Goal: Information Seeking & Learning: Learn about a topic

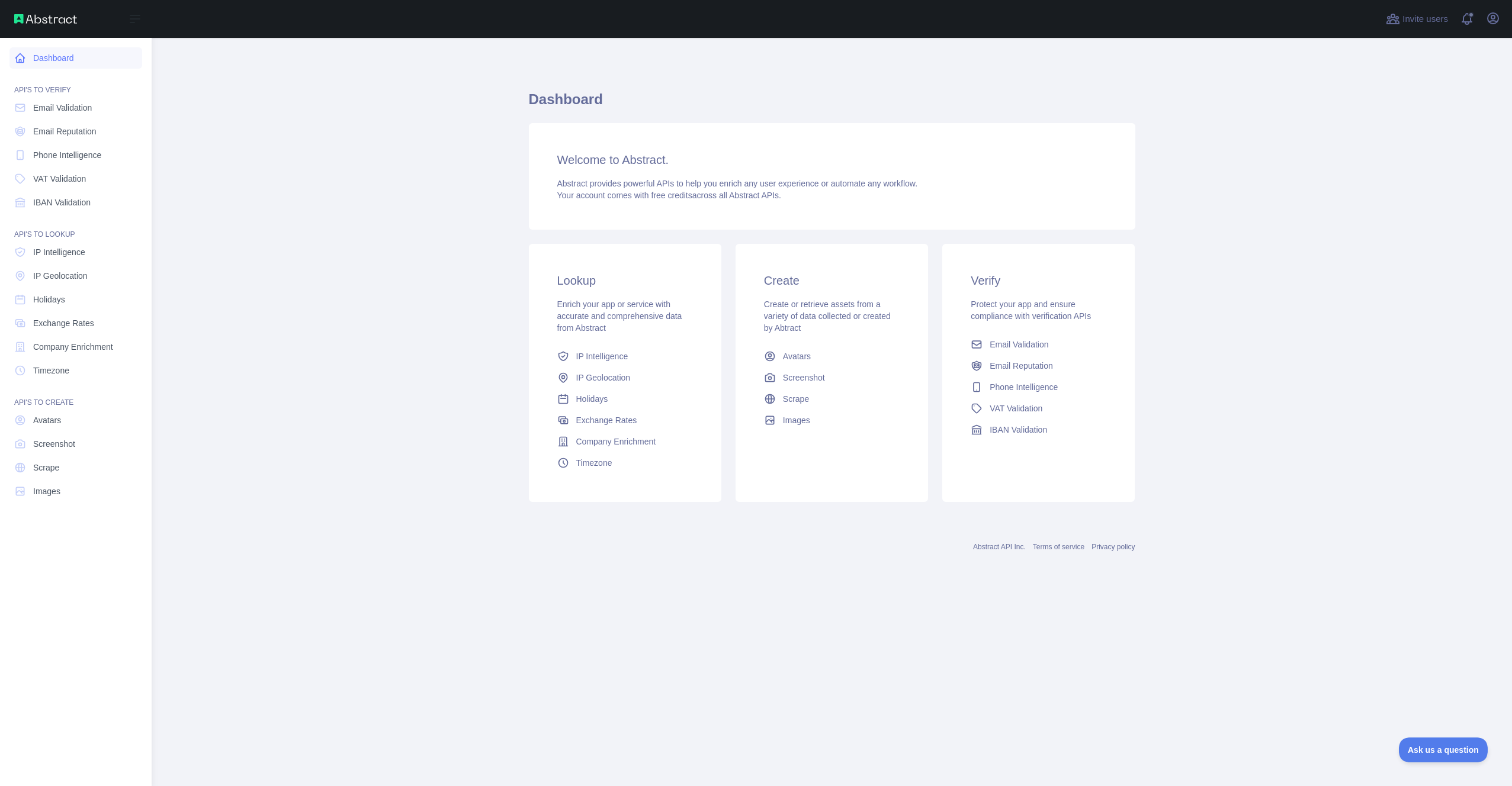
click at [32, 61] on link "Dashboard" at bounding box center [76, 58] width 132 height 21
click at [32, 60] on link "Dashboard" at bounding box center [76, 58] width 132 height 21
click at [46, 29] on div "Open sidebar" at bounding box center [76, 19] width 152 height 38
click at [46, 21] on img at bounding box center [45, 19] width 62 height 10
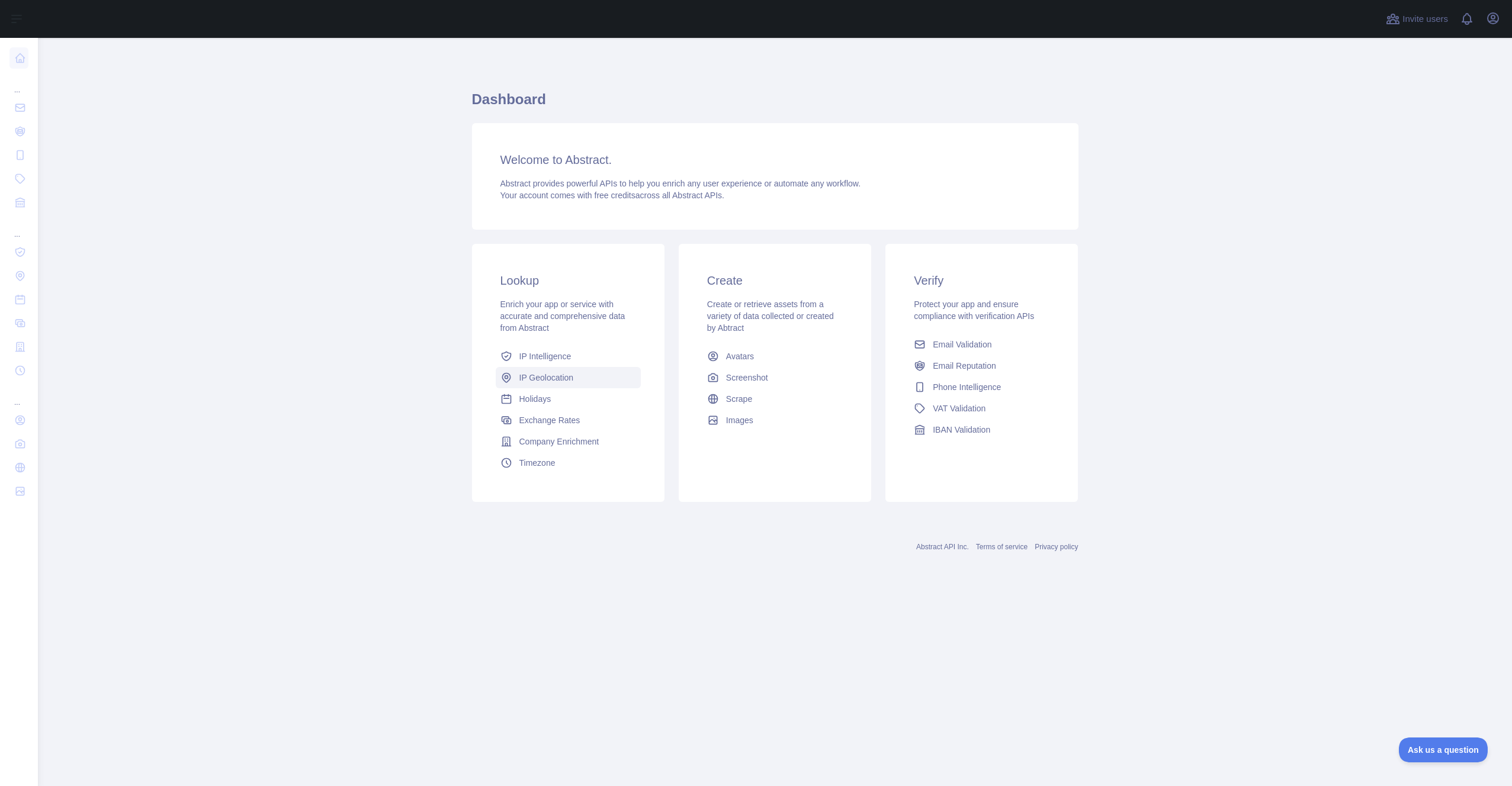
click at [569, 375] on span "IP Geolocation" at bounding box center [546, 378] width 54 height 12
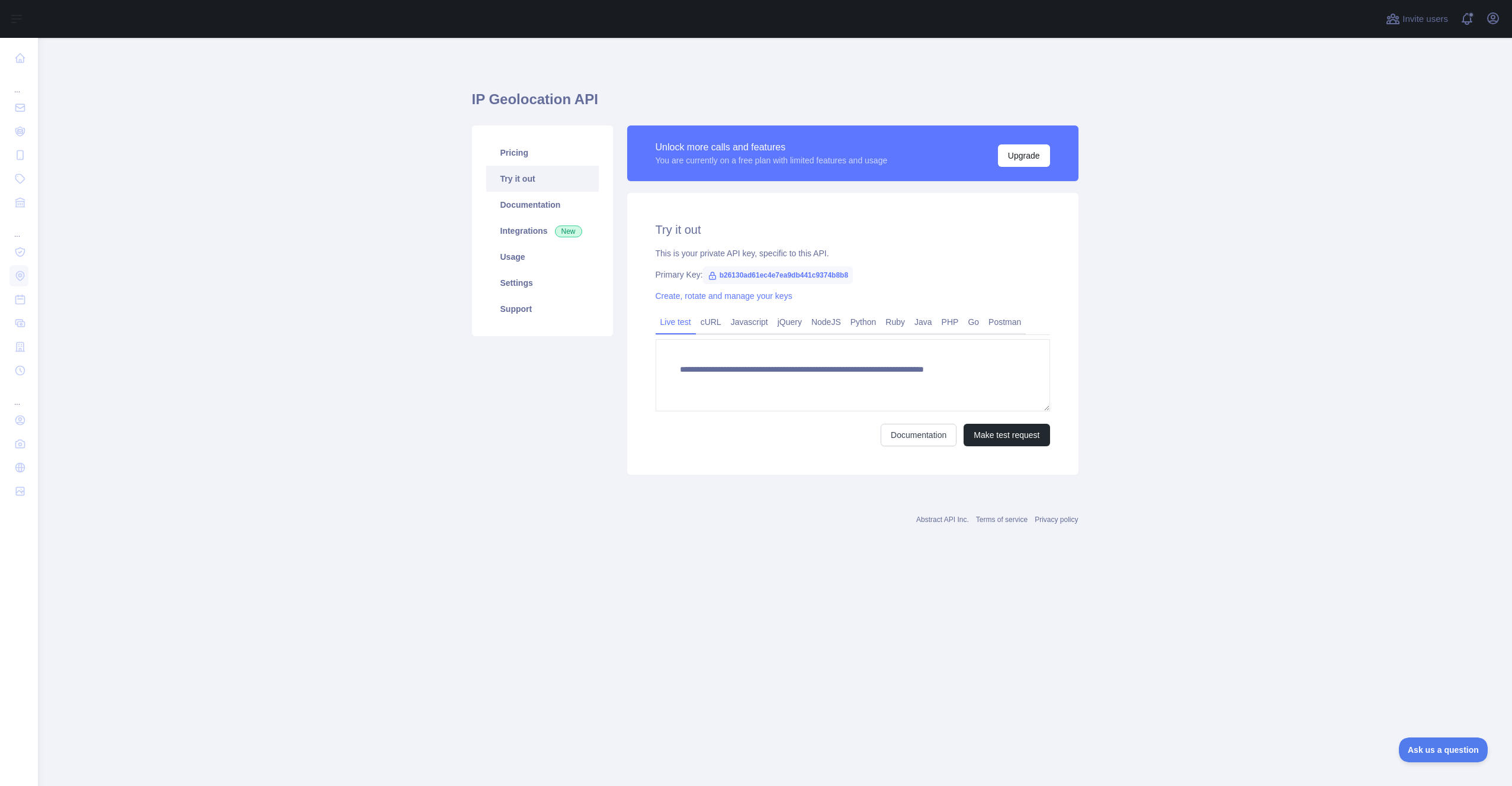
type textarea "**********"
click at [578, 206] on link "Documentation" at bounding box center [542, 205] width 113 height 26
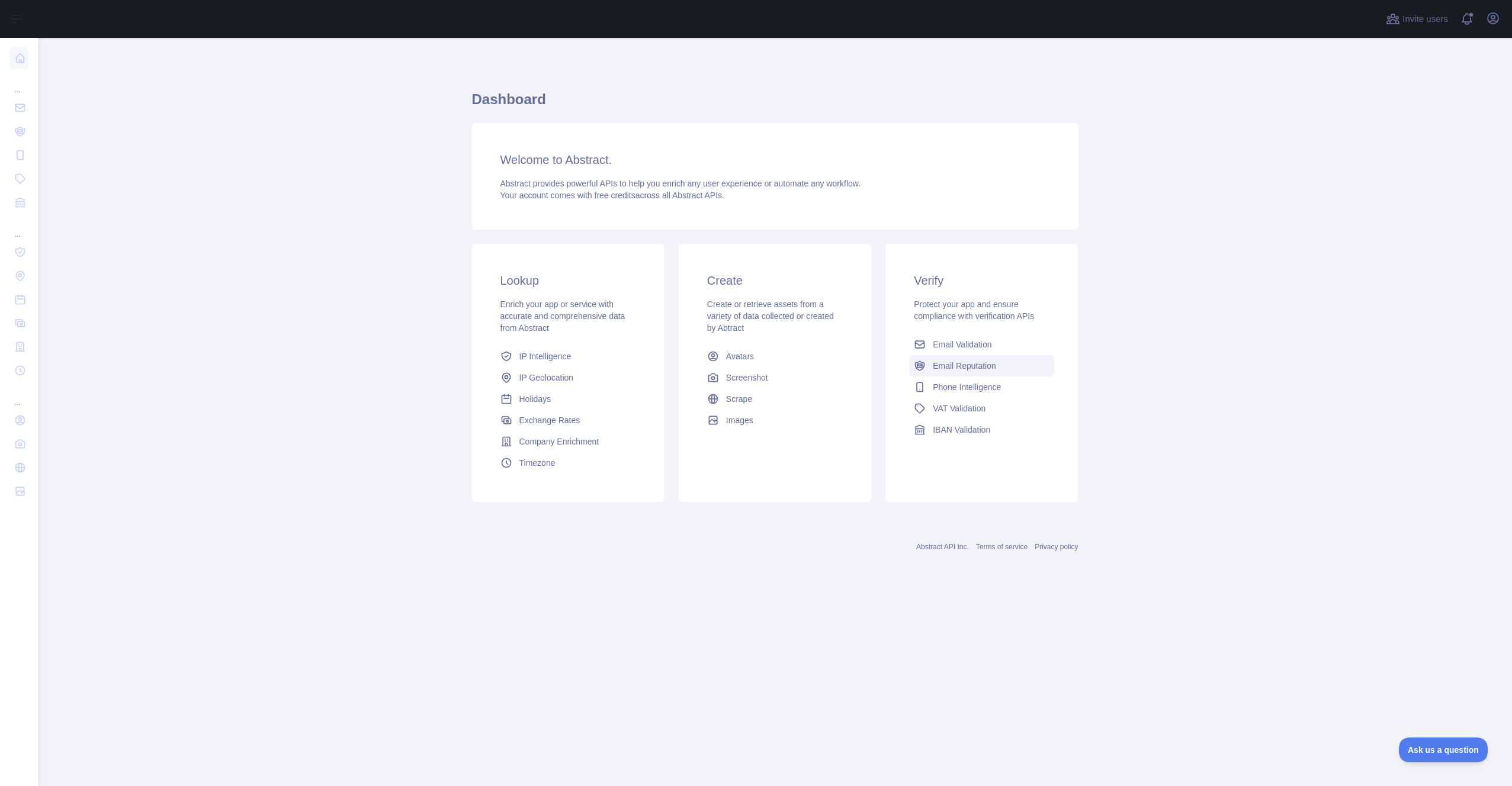
click at [964, 364] on span "Email Reputation" at bounding box center [964, 366] width 63 height 12
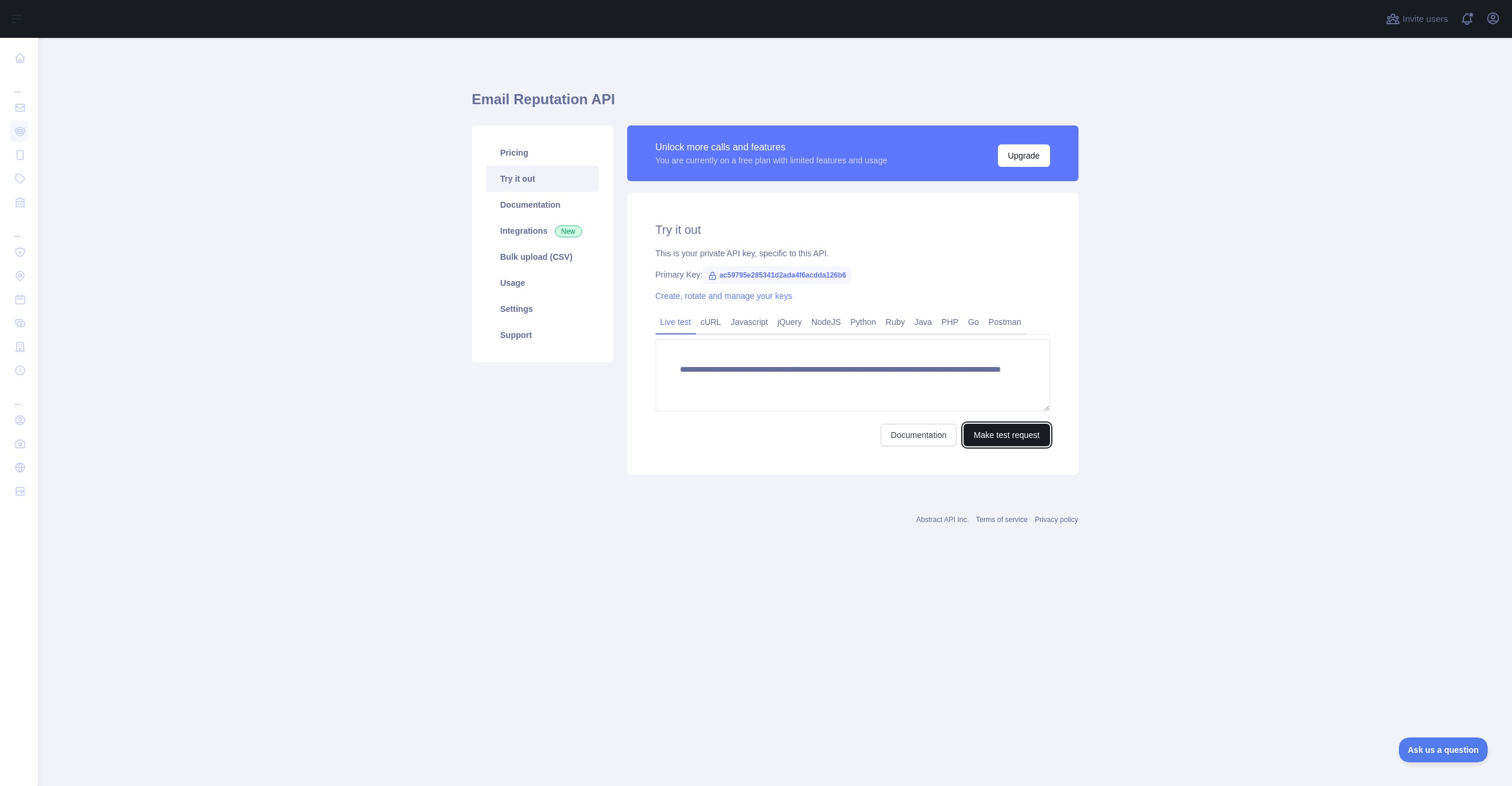
click at [990, 442] on button "Make test request" at bounding box center [1006, 435] width 86 height 23
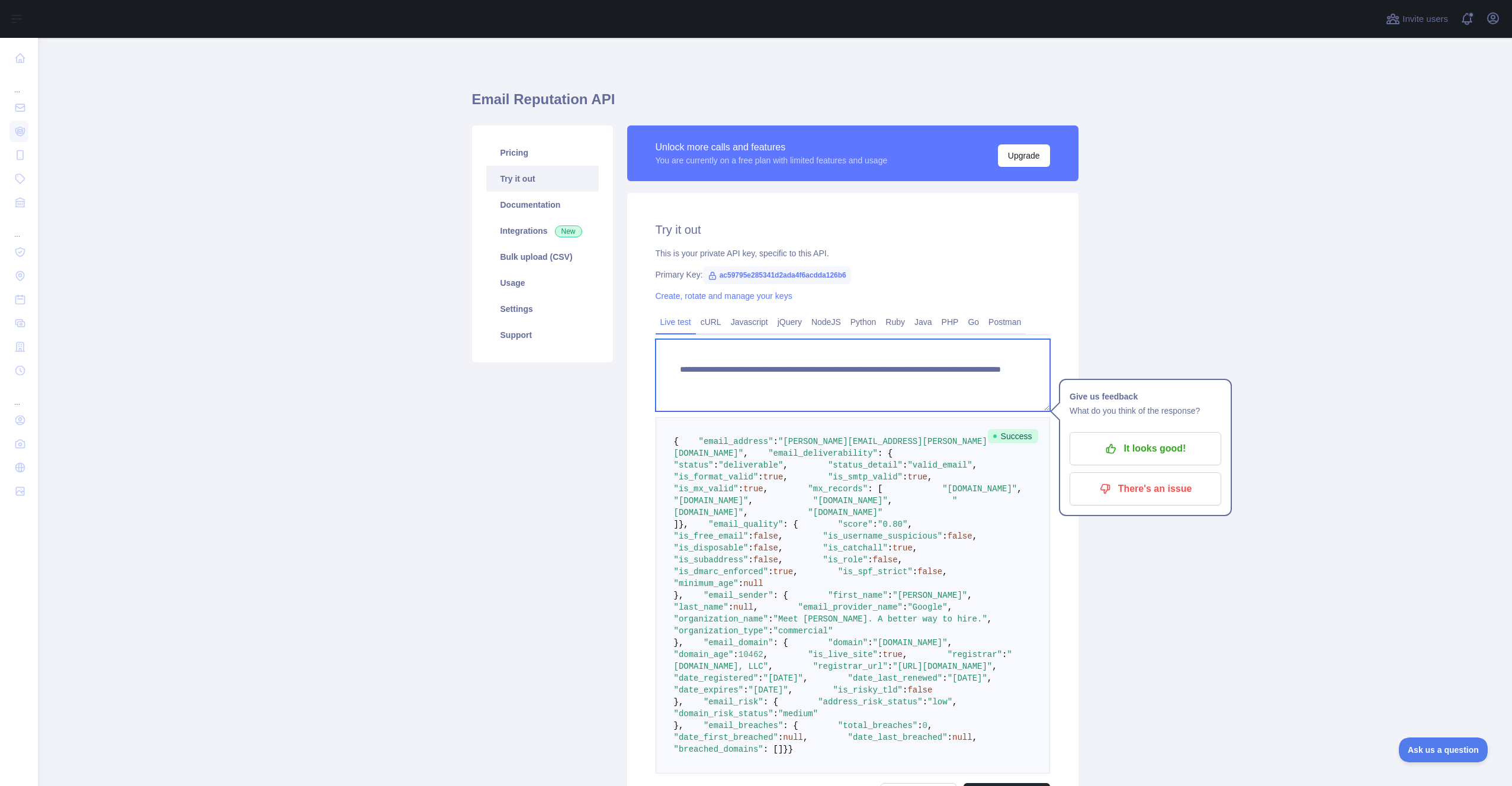
click at [943, 380] on textarea "**********" at bounding box center [853, 375] width 394 height 72
drag, startPoint x: 970, startPoint y: 381, endPoint x: 902, endPoint y: 381, distance: 68.0
click at [902, 381] on textarea "**********" at bounding box center [853, 375] width 394 height 72
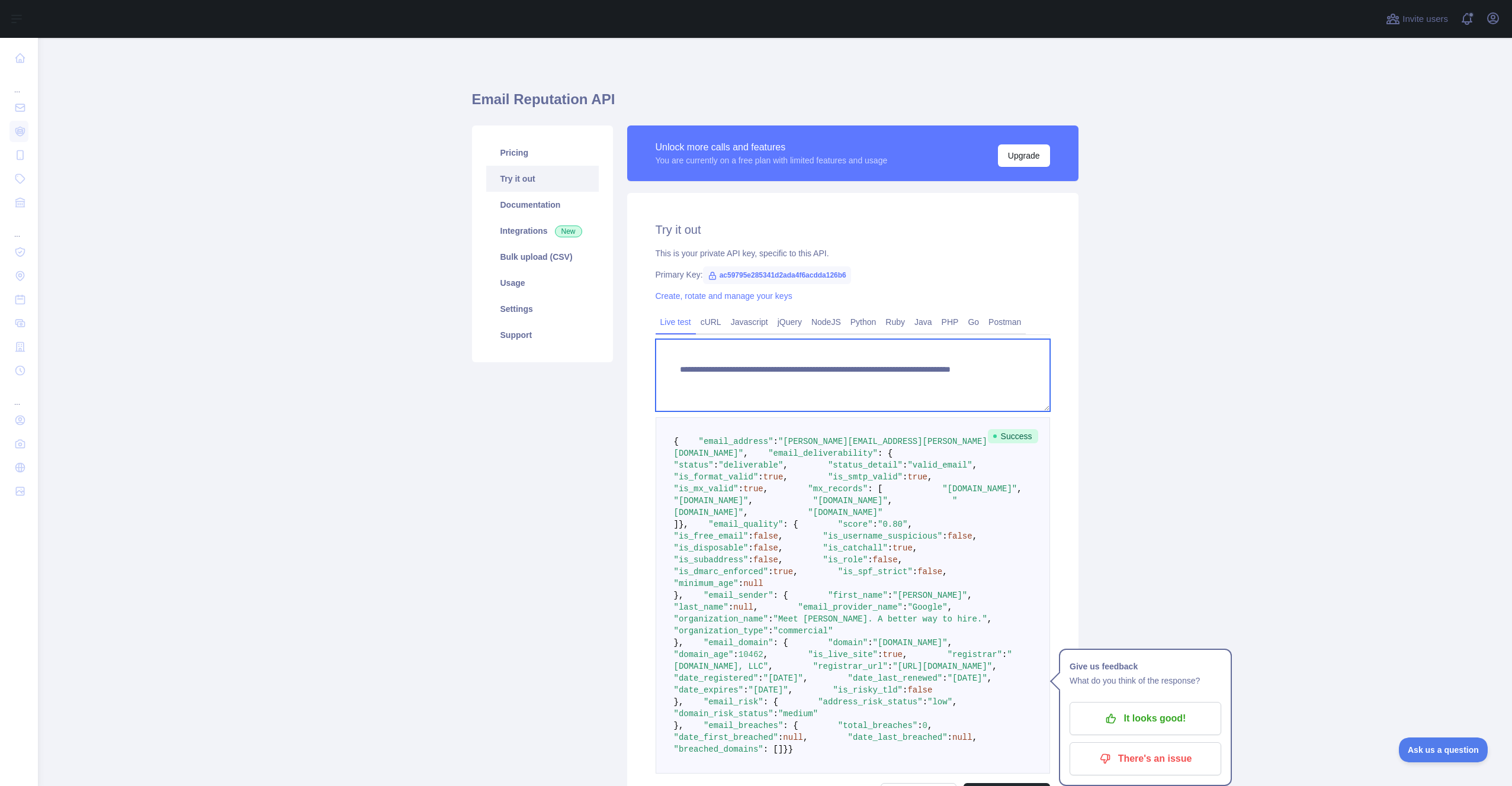
paste textarea "**********"
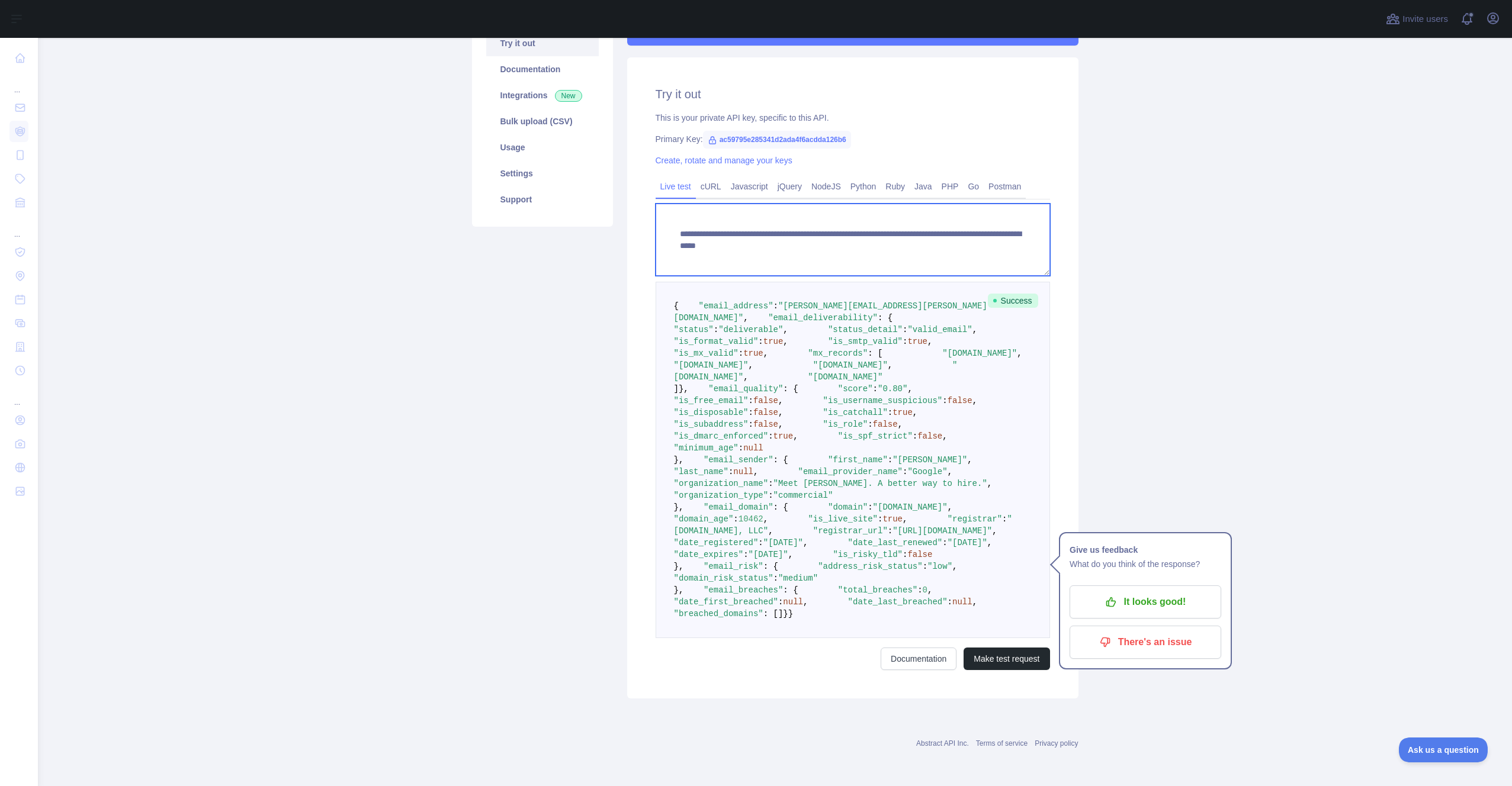
scroll to position [491, 0]
click at [990, 667] on button "Make test request" at bounding box center [1006, 659] width 86 height 23
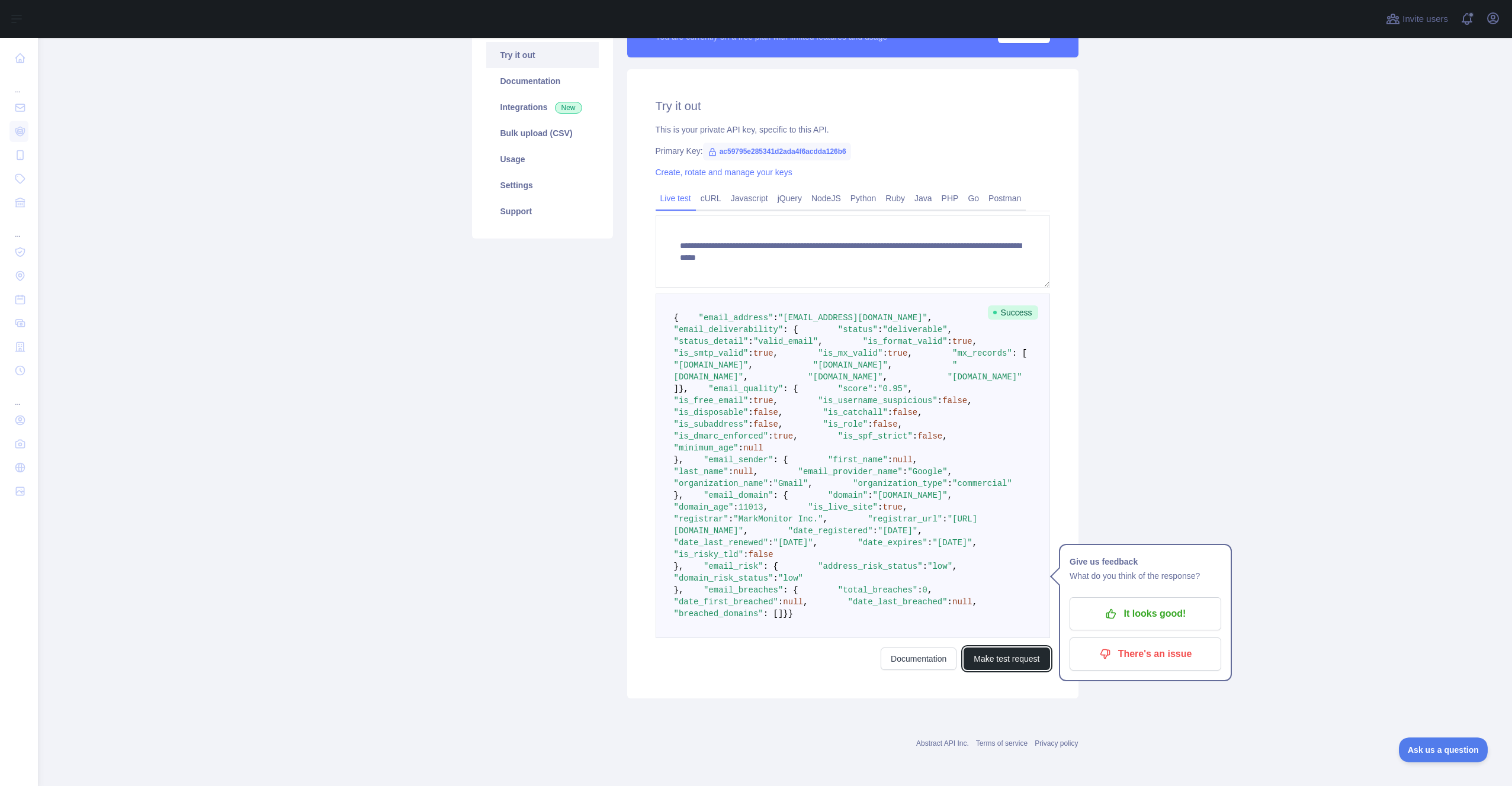
scroll to position [428, 0]
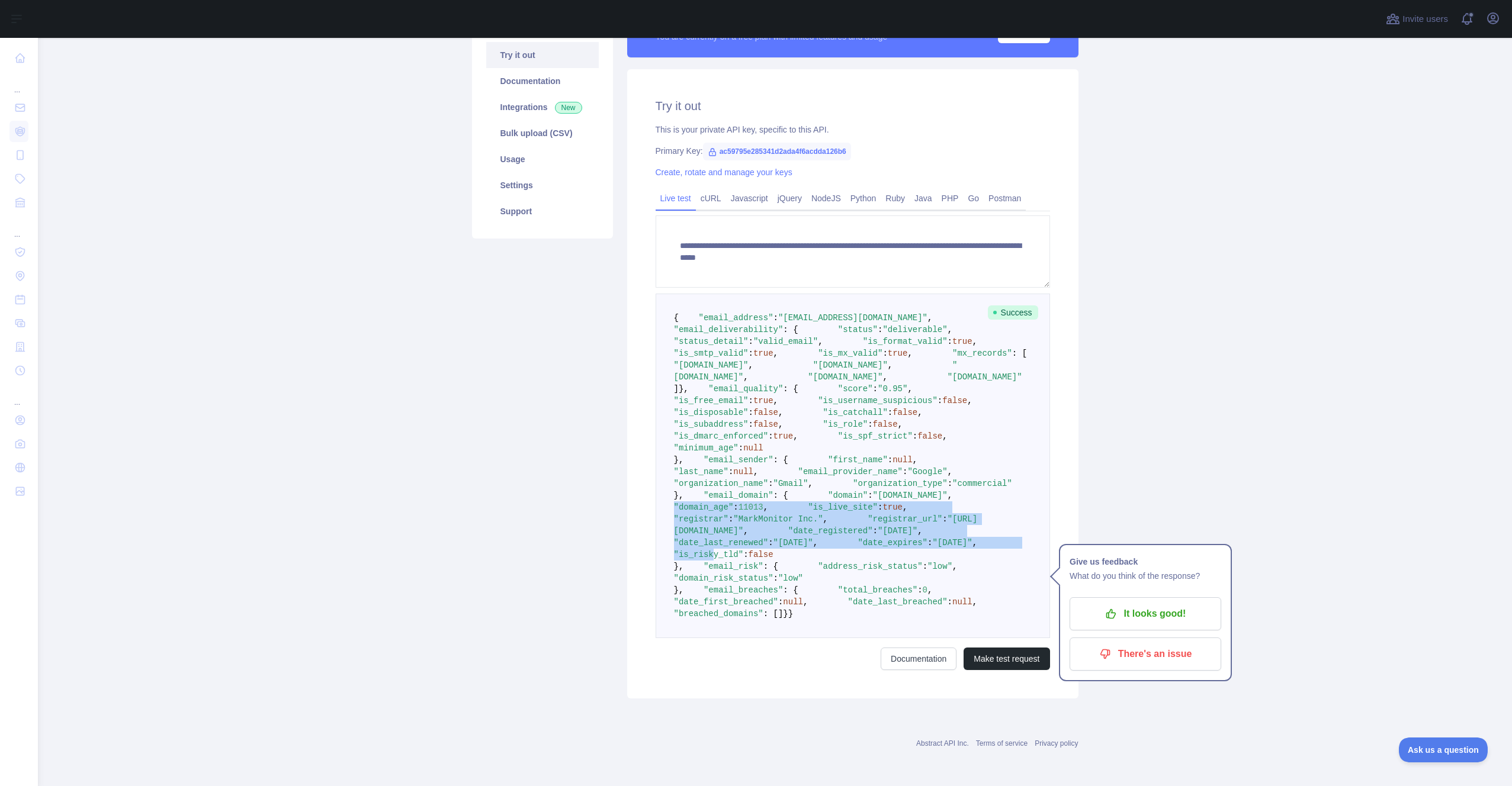
drag, startPoint x: 714, startPoint y: 447, endPoint x: 752, endPoint y: 536, distance: 96.8
click at [752, 536] on code "{ "email_address" : "mylavamsikrishnasai@gmail.com" , "email_deliverability" : …" at bounding box center [880, 466] width 413 height 305
click at [744, 550] on span ""is_risky_tld"" at bounding box center [709, 554] width 70 height 10
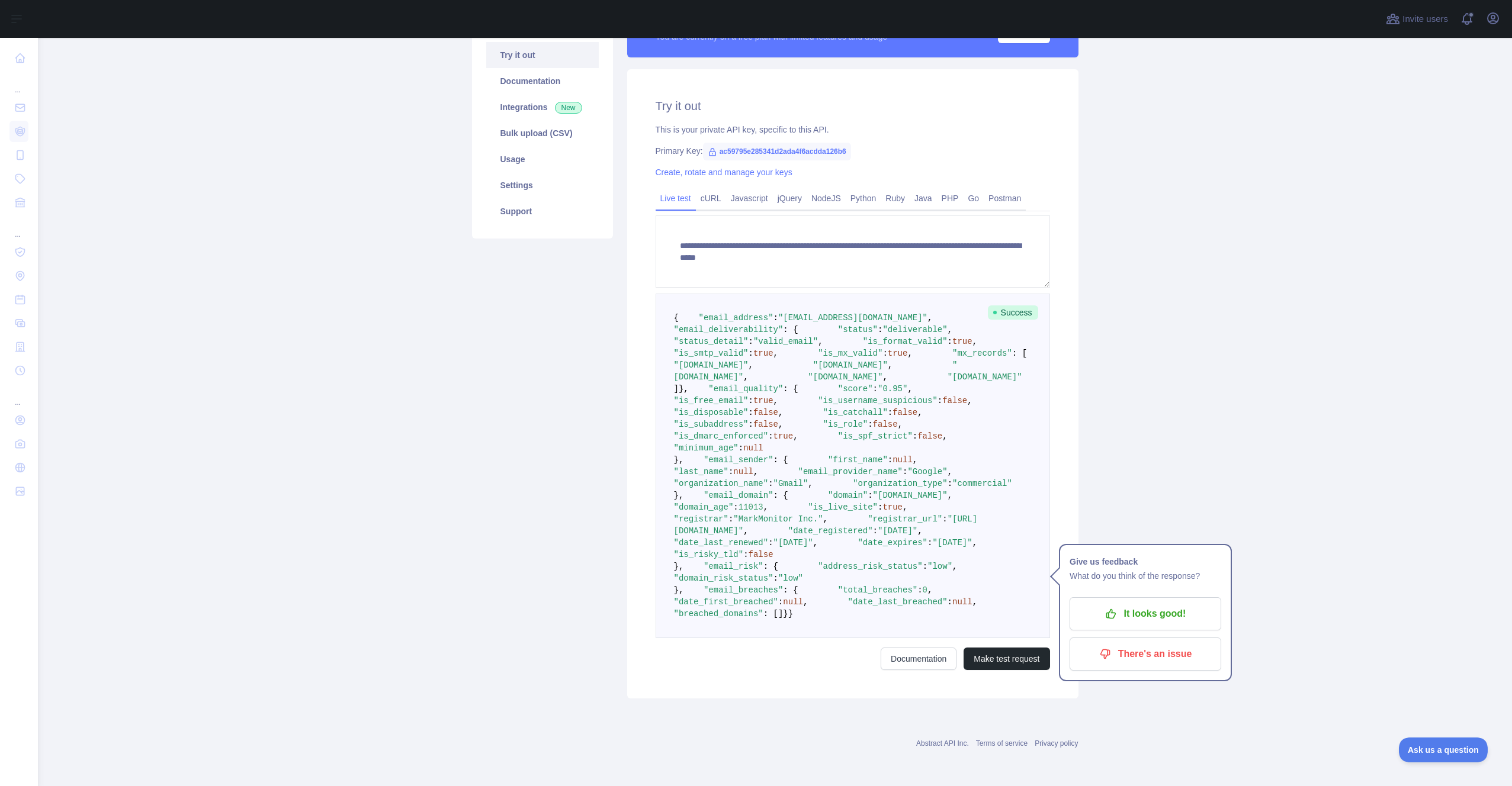
scroll to position [262, 0]
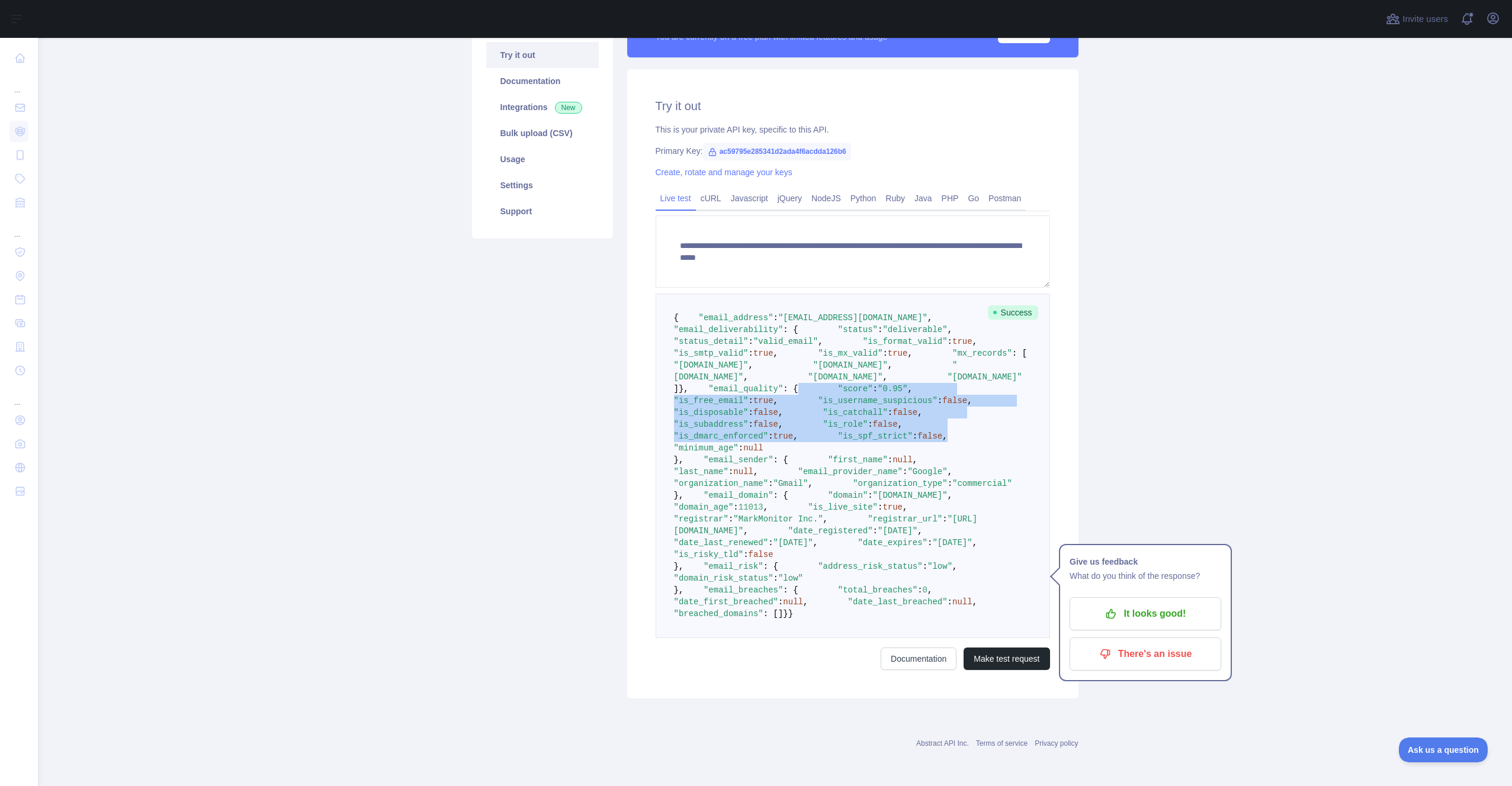
drag, startPoint x: 829, startPoint y: 480, endPoint x: 635, endPoint y: 381, distance: 217.8
click at [635, 381] on div "**********" at bounding box center [853, 384] width 451 height 630
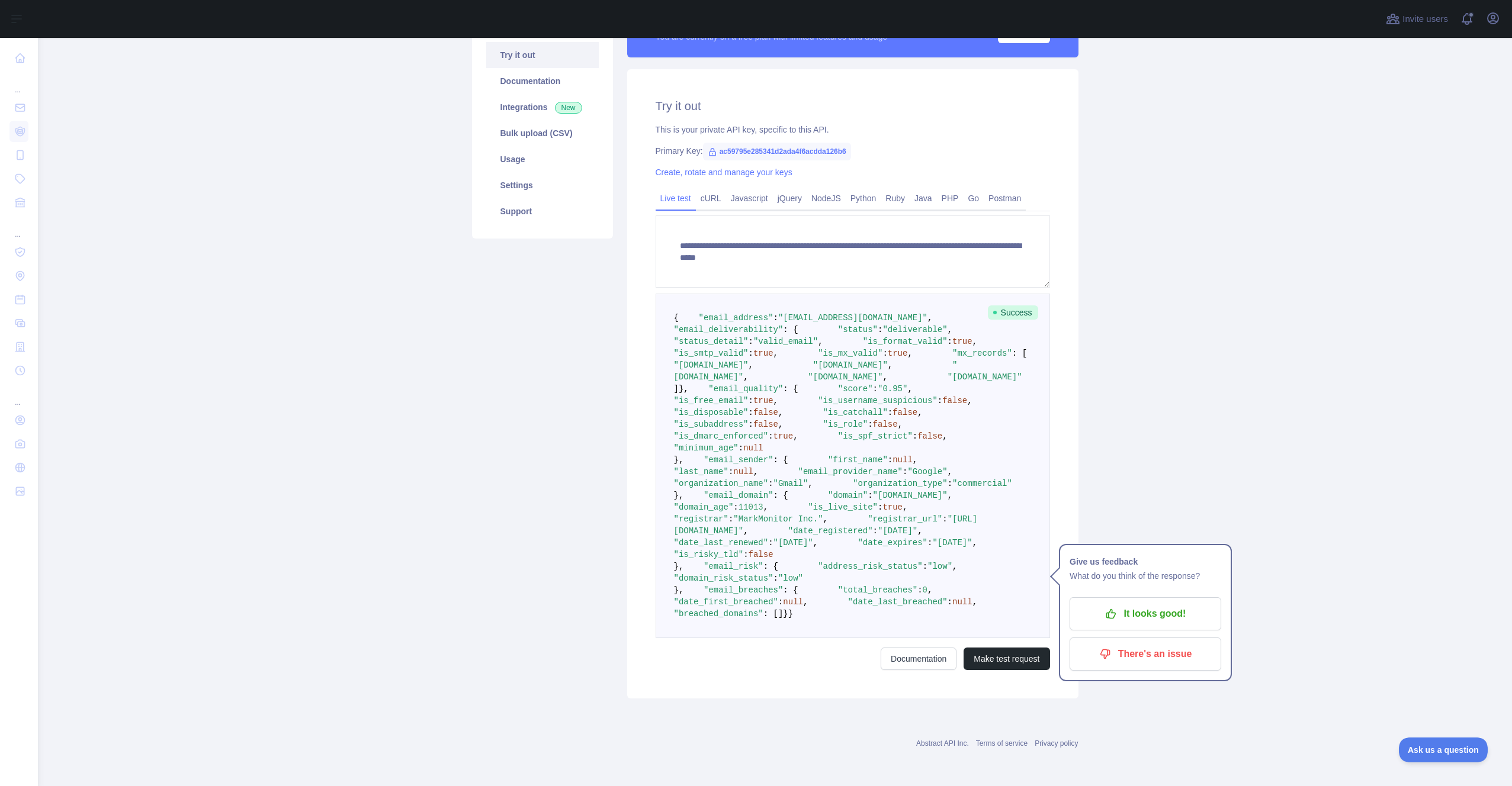
click at [520, 314] on div "Pricing Try it out Documentation Integrations New Bulk upload (CSV) Usage Setti…" at bounding box center [542, 350] width 155 height 697
drag, startPoint x: 669, startPoint y: 123, endPoint x: 870, endPoint y: 455, distance: 388.1
click at [870, 455] on pre "{ "email_address" : "mylavamsikrishnasai@gmail.com" , "email_deliverability" : …" at bounding box center [853, 466] width 394 height 344
copy code "{ "email_address" : "mylavamsikrishnasai@gmail.com" , "email_deliverability" : …"
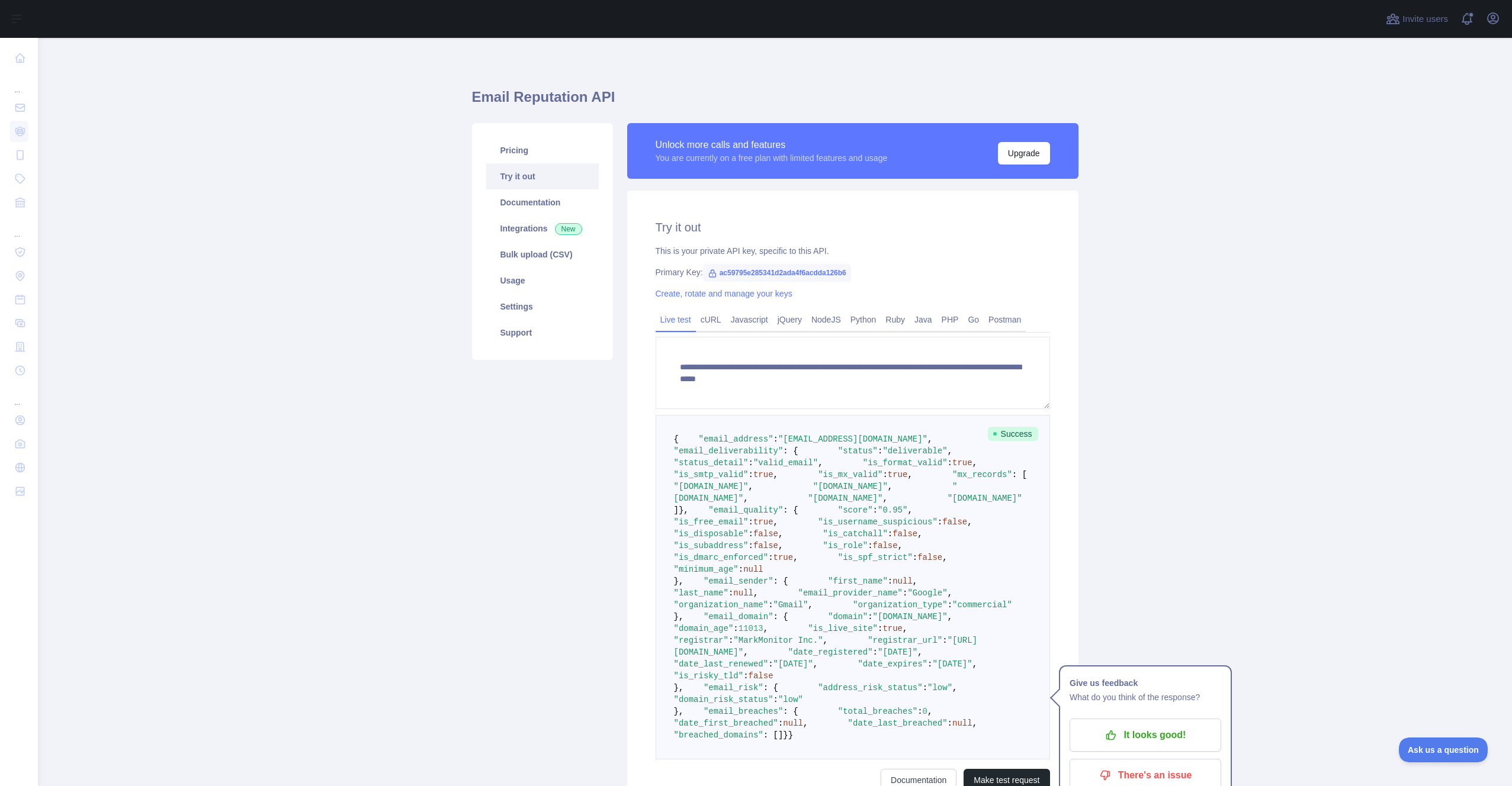
scroll to position [0, 0]
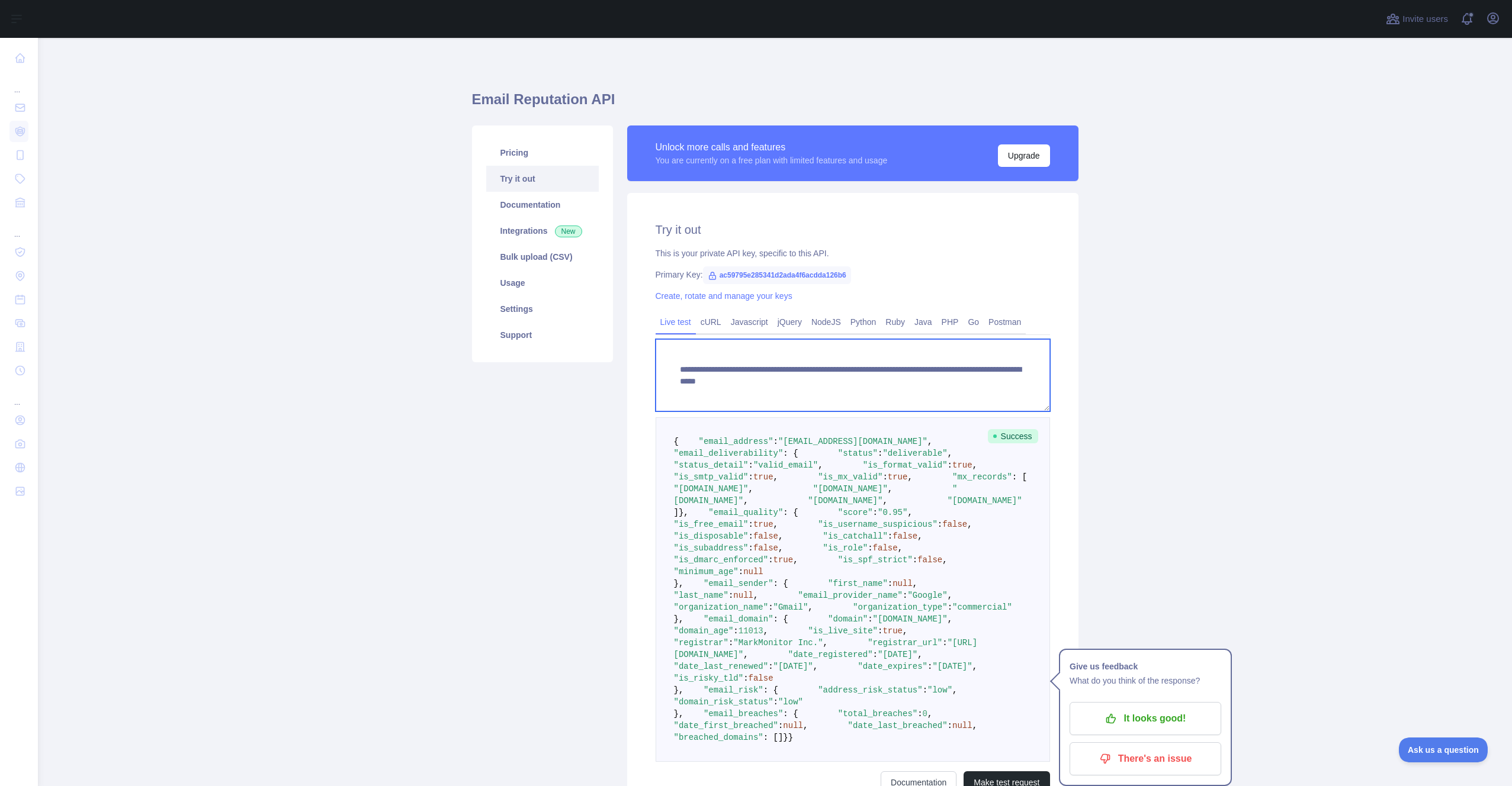
drag, startPoint x: 1024, startPoint y: 379, endPoint x: 909, endPoint y: 380, distance: 115.0
click at [909, 380] on textarea "**********" at bounding box center [853, 375] width 394 height 72
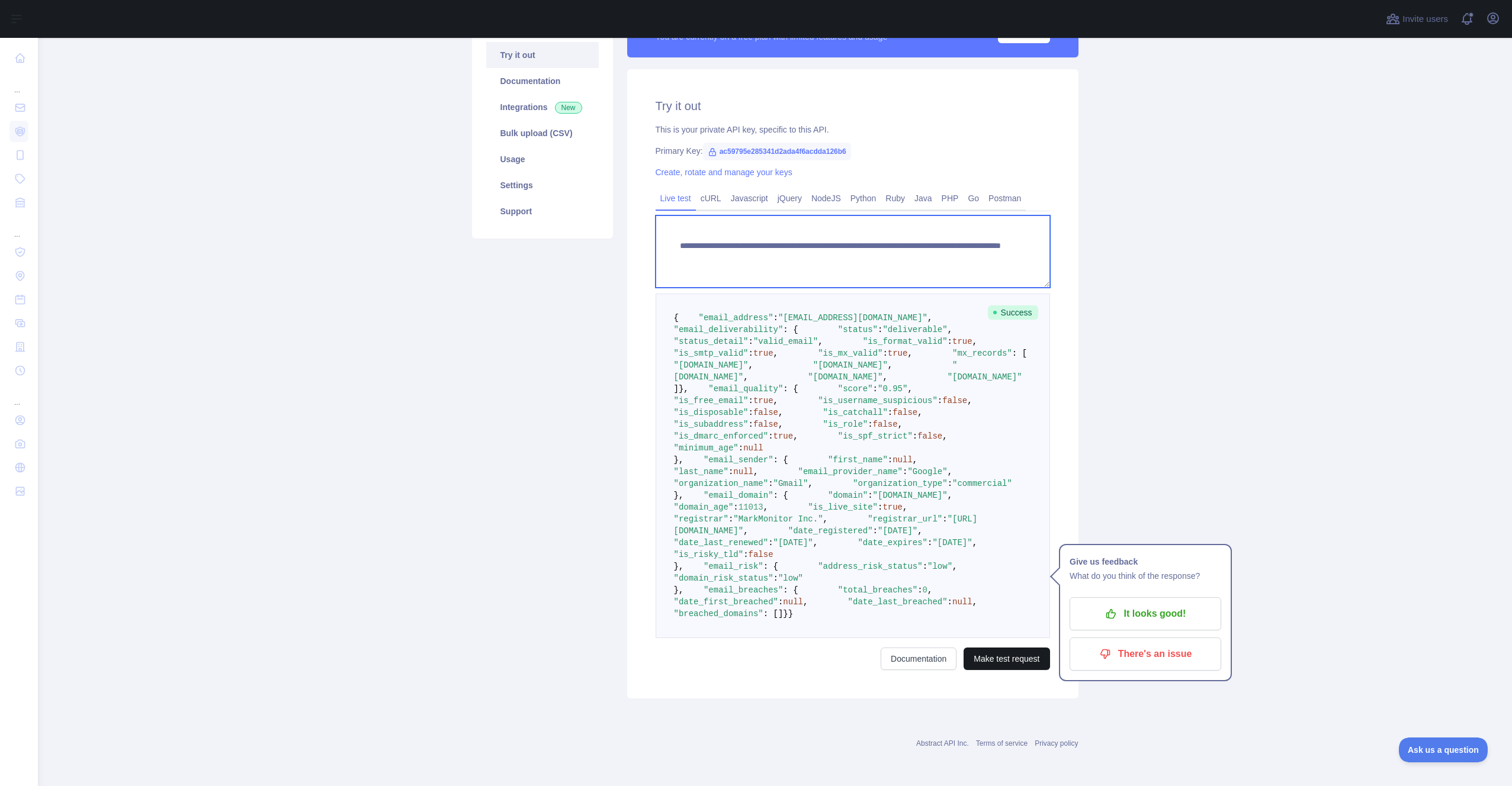
type textarea "**********"
click at [1008, 654] on button "Make test request" at bounding box center [1006, 659] width 86 height 23
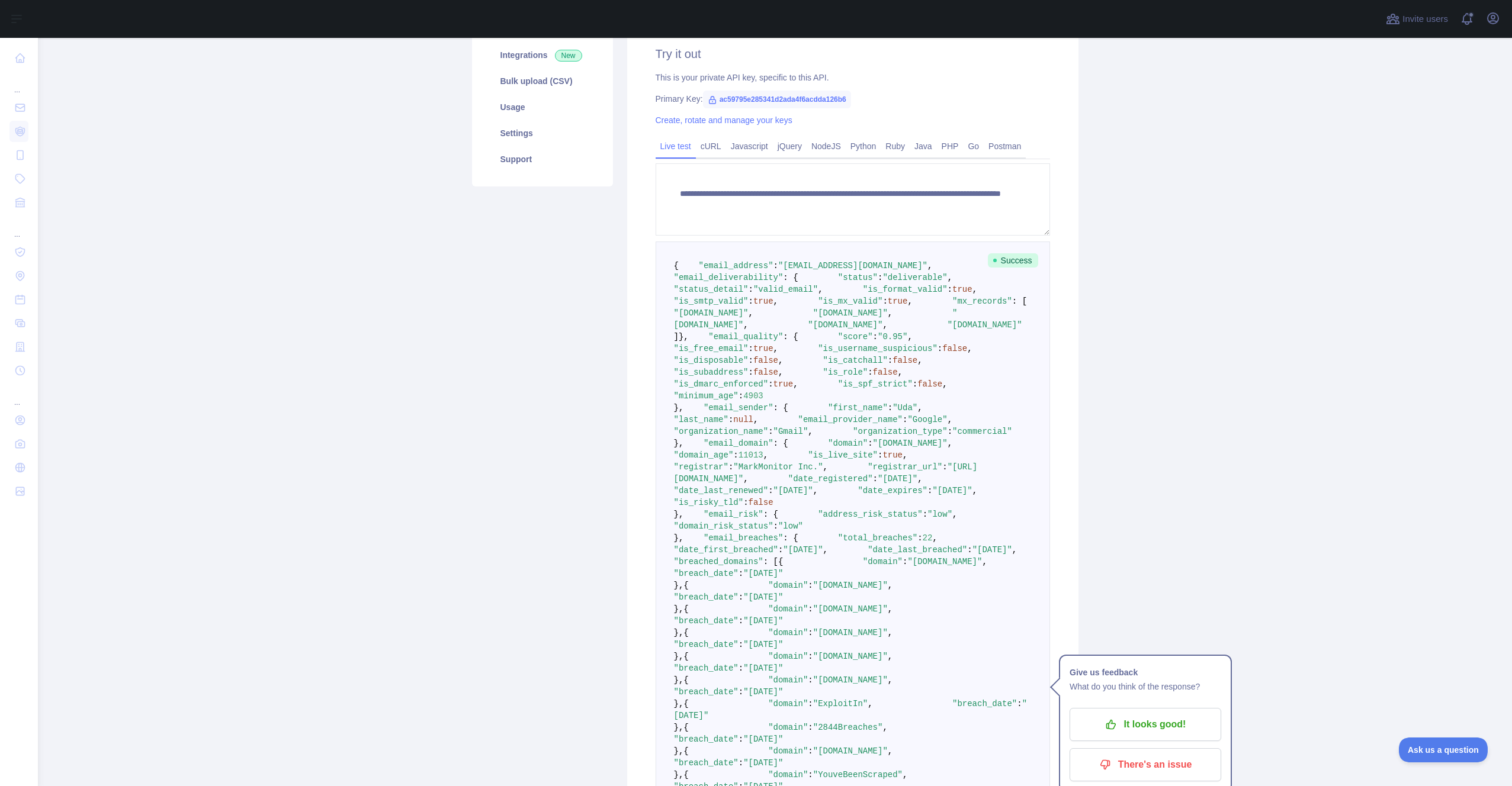
scroll to position [203, 0]
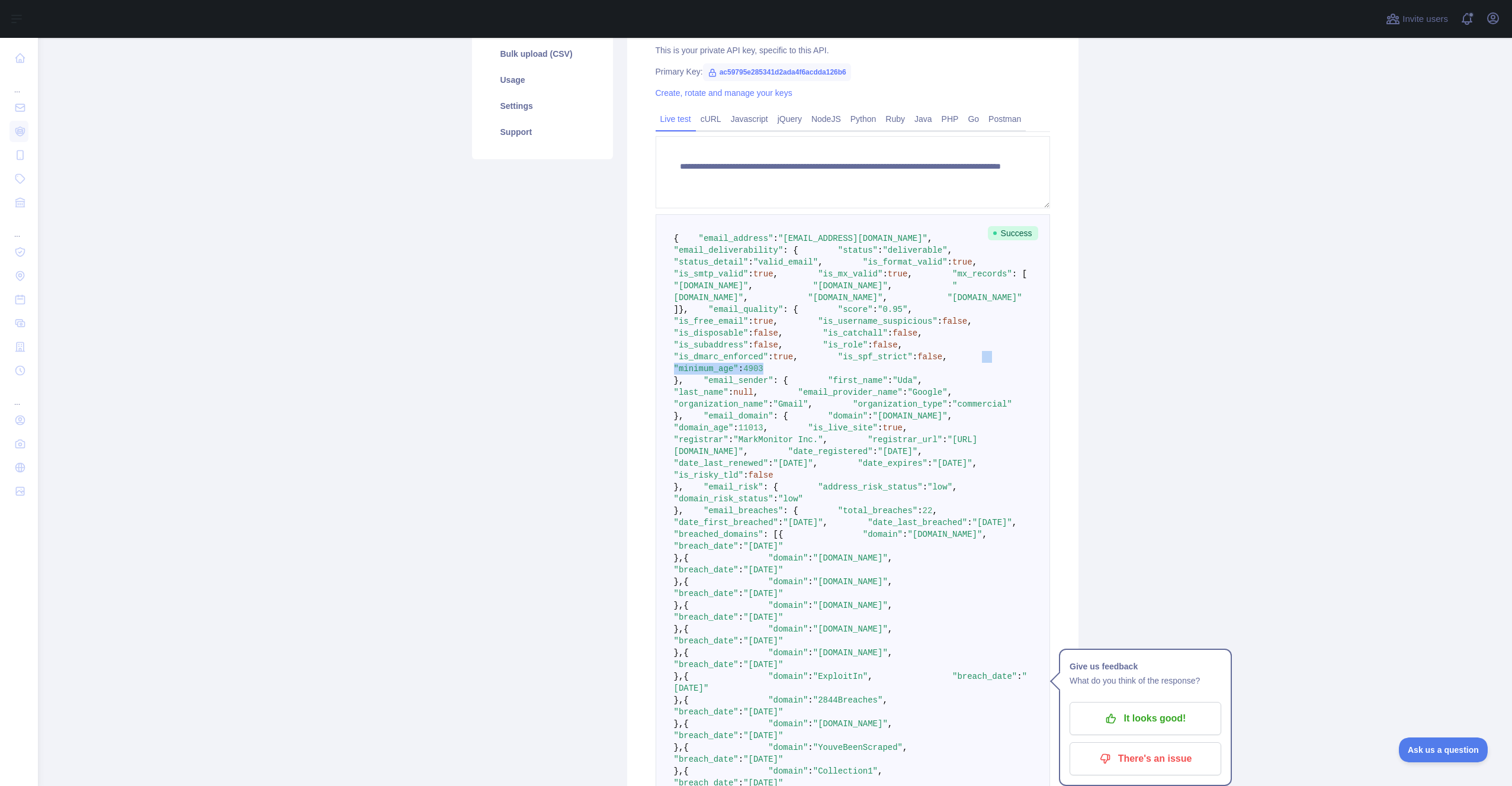
drag, startPoint x: 827, startPoint y: 550, endPoint x: 709, endPoint y: 548, distance: 118.0
click at [709, 548] on pre "{ "email_address" : "uda4000@gmail.com" , "email_deliverability" : { "status" :…" at bounding box center [853, 647] width 394 height 866
click at [730, 362] on span ""is_dmarc_enforced"" at bounding box center [721, 357] width 95 height 10
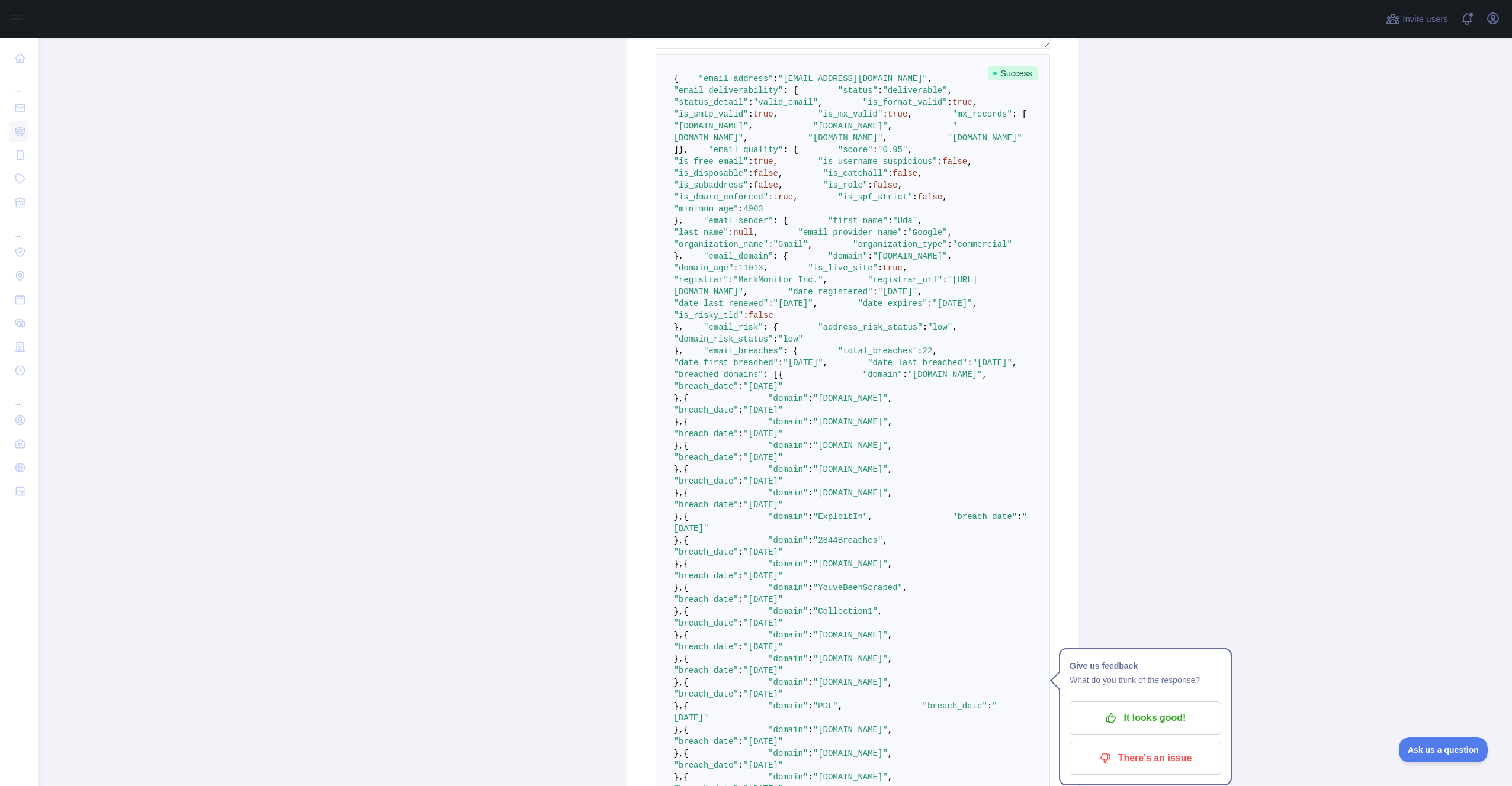
scroll to position [363, 0]
click at [721, 214] on span ""minimum_age"" at bounding box center [706, 209] width 65 height 10
drag, startPoint x: 720, startPoint y: 387, endPoint x: 772, endPoint y: 388, distance: 52.0
click at [739, 214] on span ""minimum_age"" at bounding box center [706, 209] width 65 height 10
copy span "minimum_age"
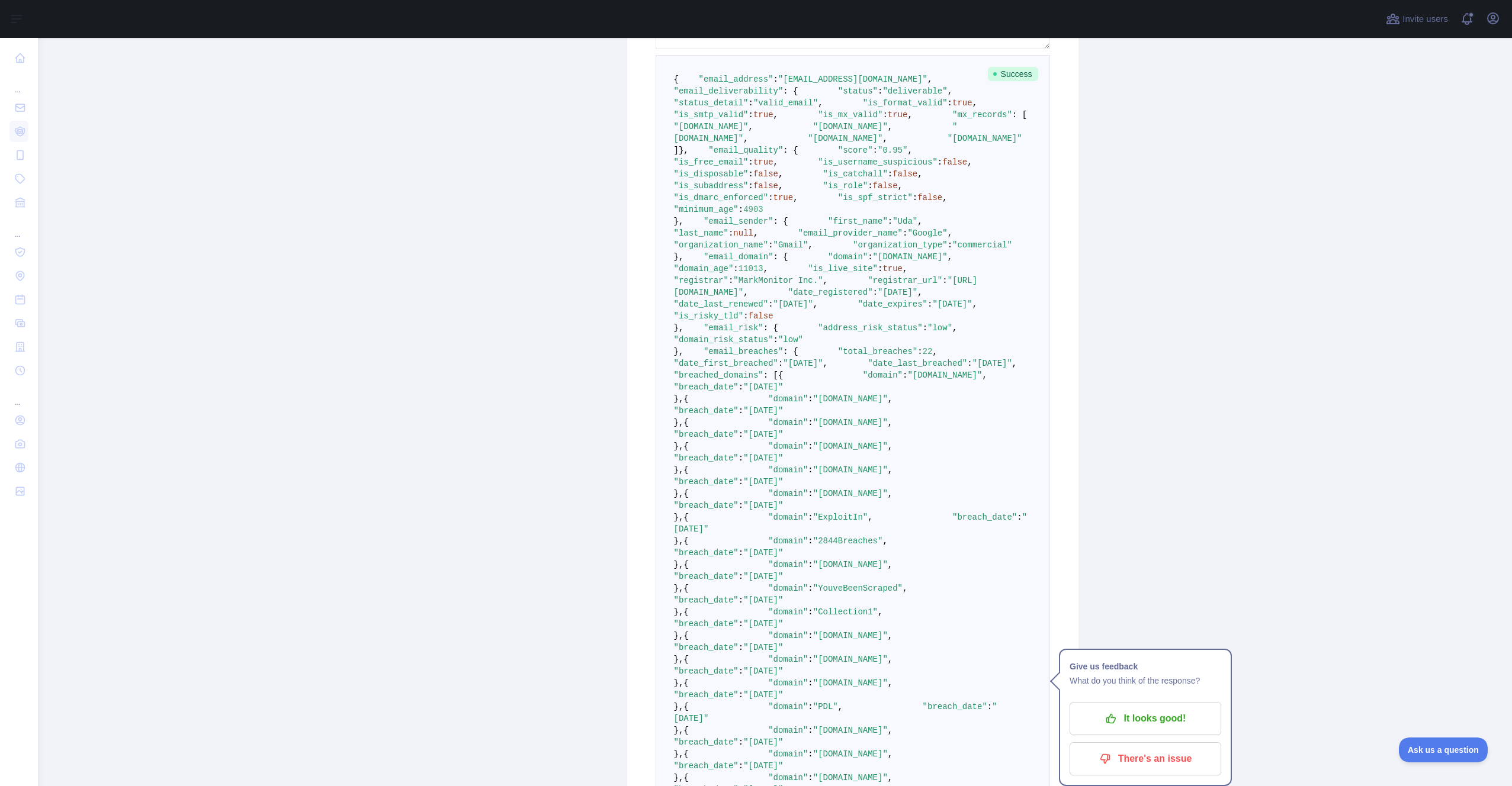
click at [783, 190] on span at bounding box center [803, 186] width 40 height 10
drag, startPoint x: 655, startPoint y: 269, endPoint x: 758, endPoint y: 400, distance: 166.6
click at [758, 400] on pre "{ "email_address" : "uda4000@gmail.com" , "email_deliverability" : { "status" :…" at bounding box center [853, 487] width 394 height 866
copy code ""email_quality" : { "score" : "0.95" , "is_free_email" : true , "is_username_su…"
click at [731, 202] on span ""is_dmarc_enforced"" at bounding box center [721, 198] width 95 height 10
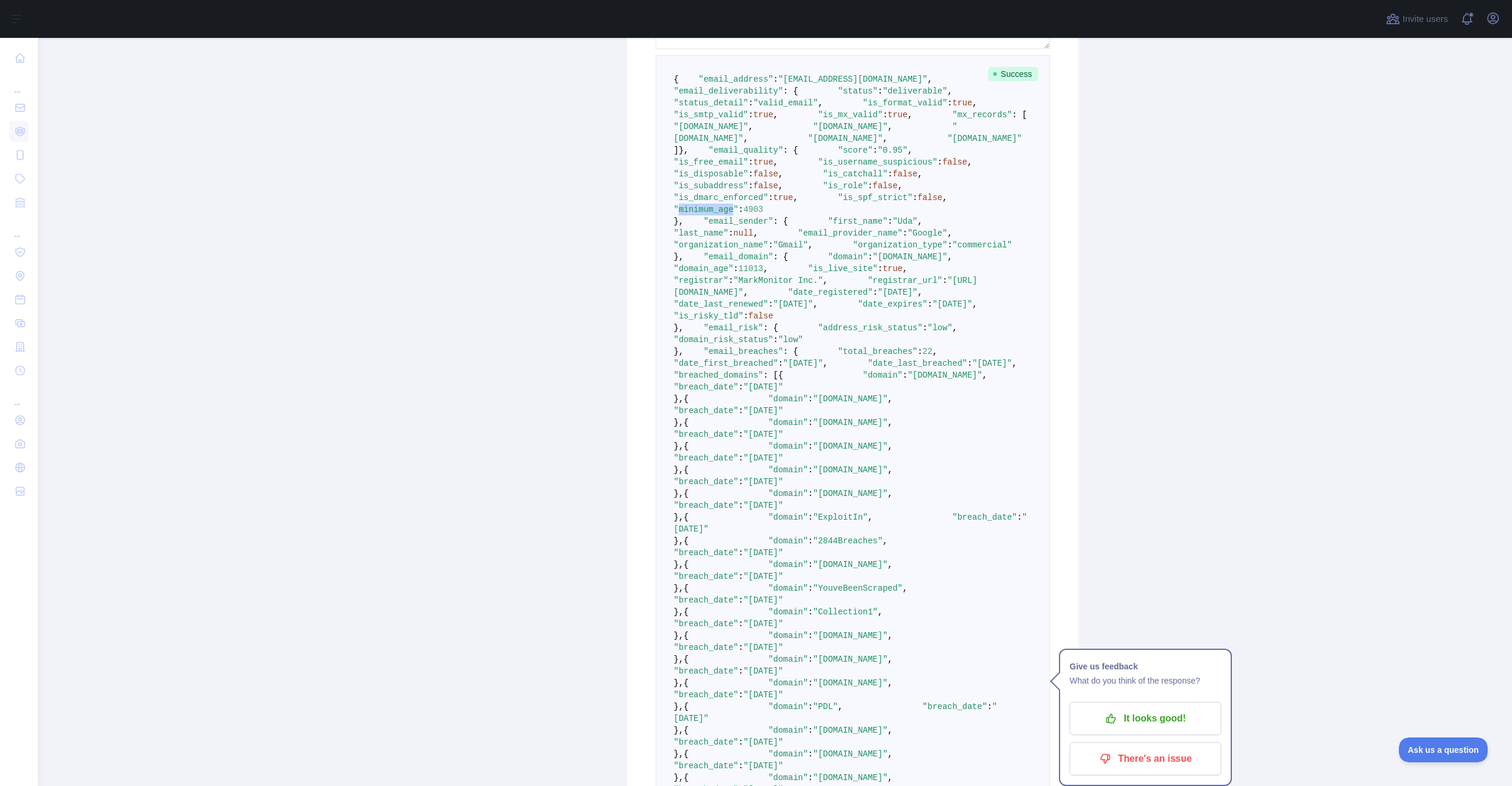
drag, startPoint x: 773, startPoint y: 388, endPoint x: 720, endPoint y: 390, distance: 53.0
click at [720, 214] on span ""minimum_age"" at bounding box center [706, 209] width 65 height 10
copy span "minimum_age"
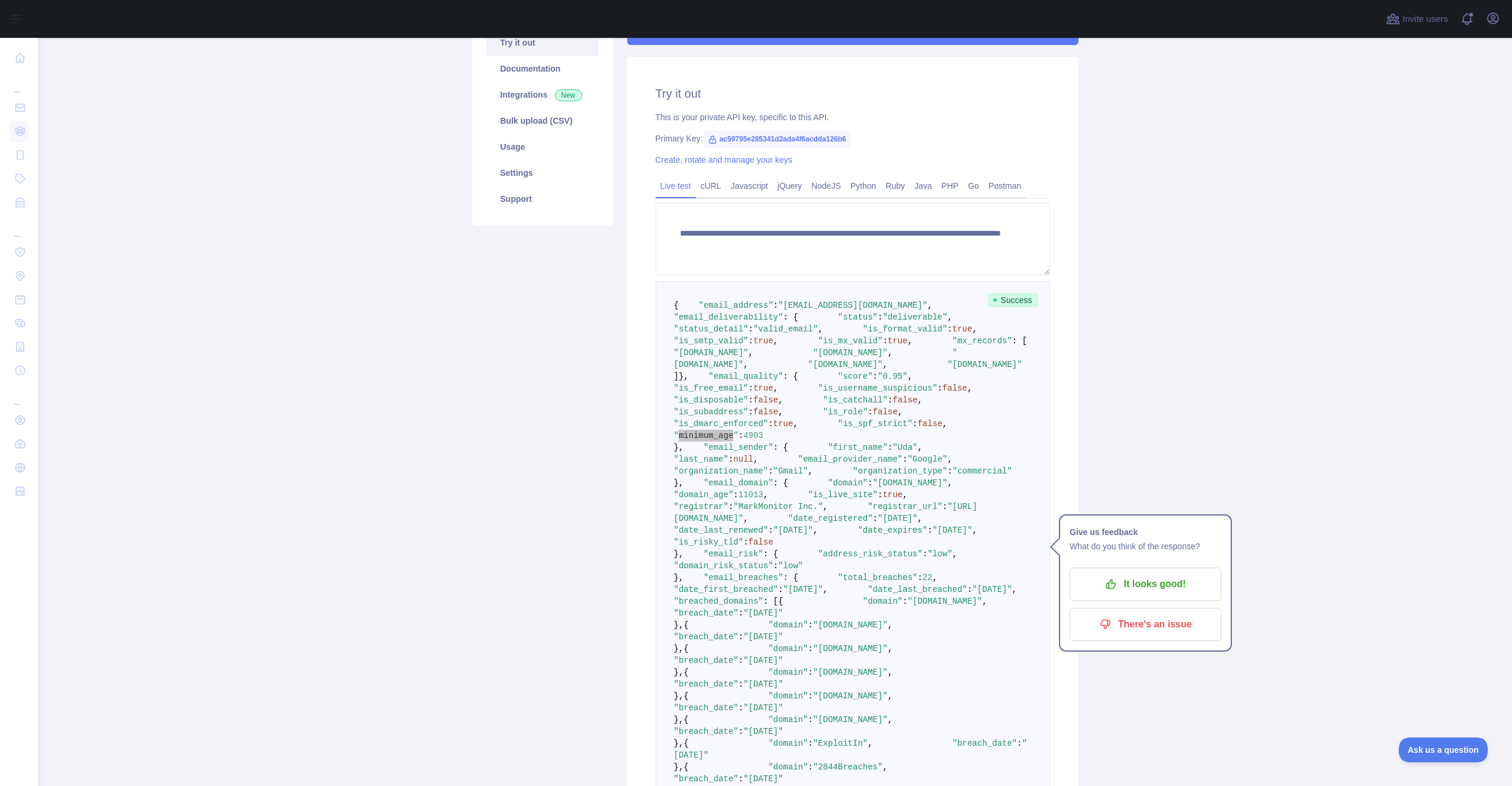
scroll to position [261, 0]
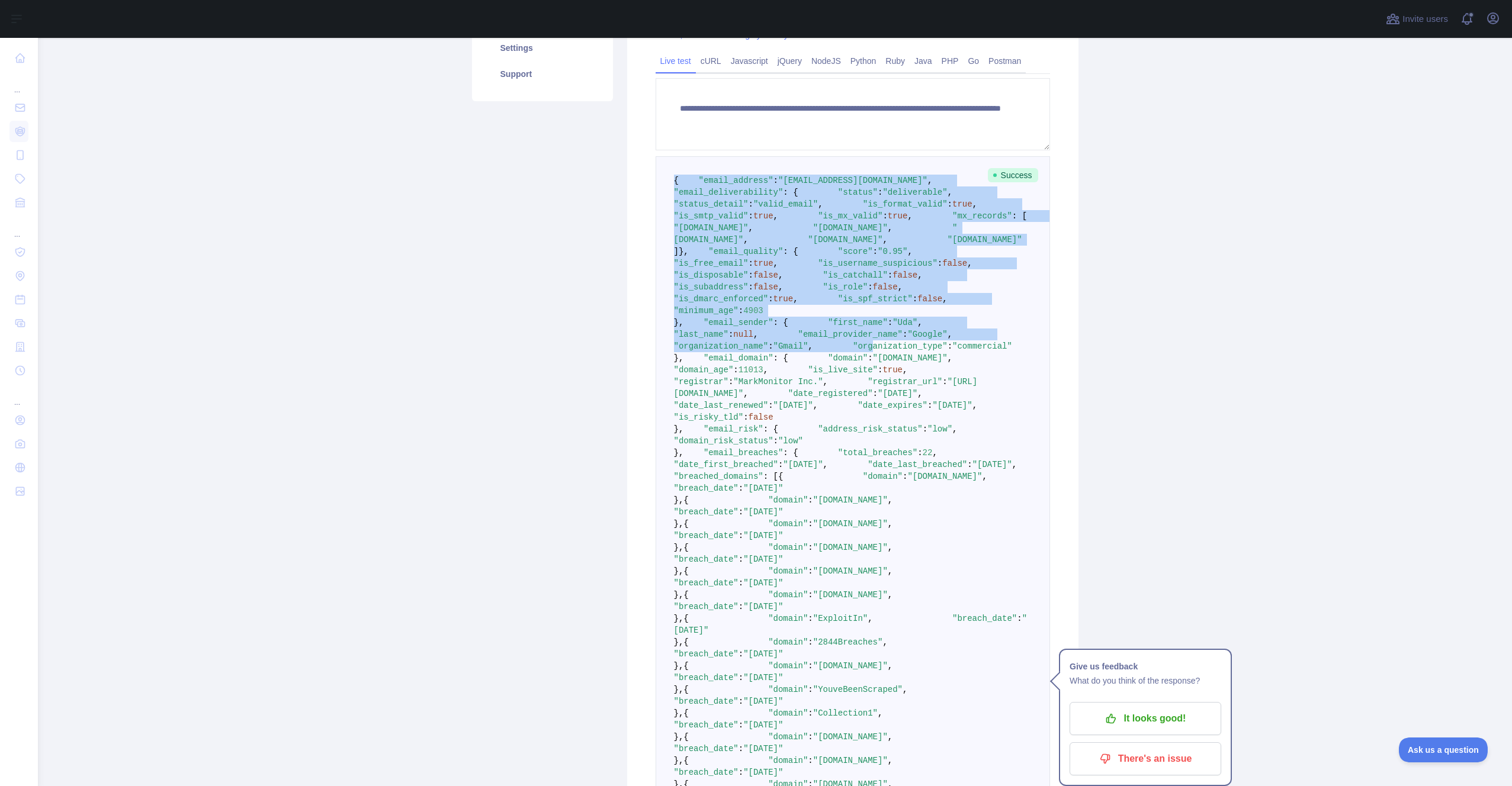
drag, startPoint x: 669, startPoint y: 181, endPoint x: 733, endPoint y: 558, distance: 382.4
click at [733, 563] on pre "{ "email_address" : "uda4000@gmail.com" , "email_deliverability" : { "status" :…" at bounding box center [853, 589] width 394 height 866
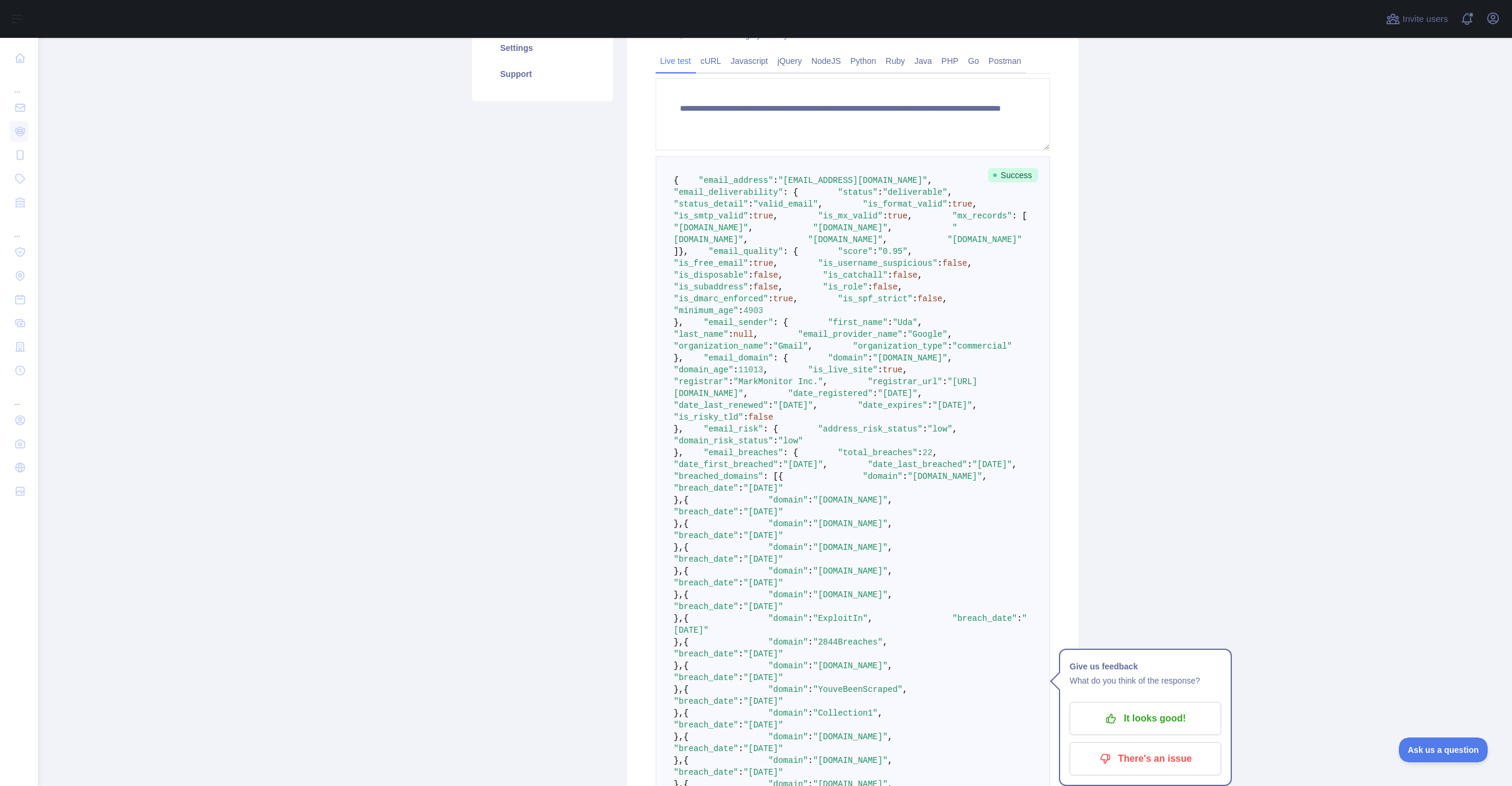
click at [853, 351] on span ""organization_type"" at bounding box center [900, 346] width 95 height 10
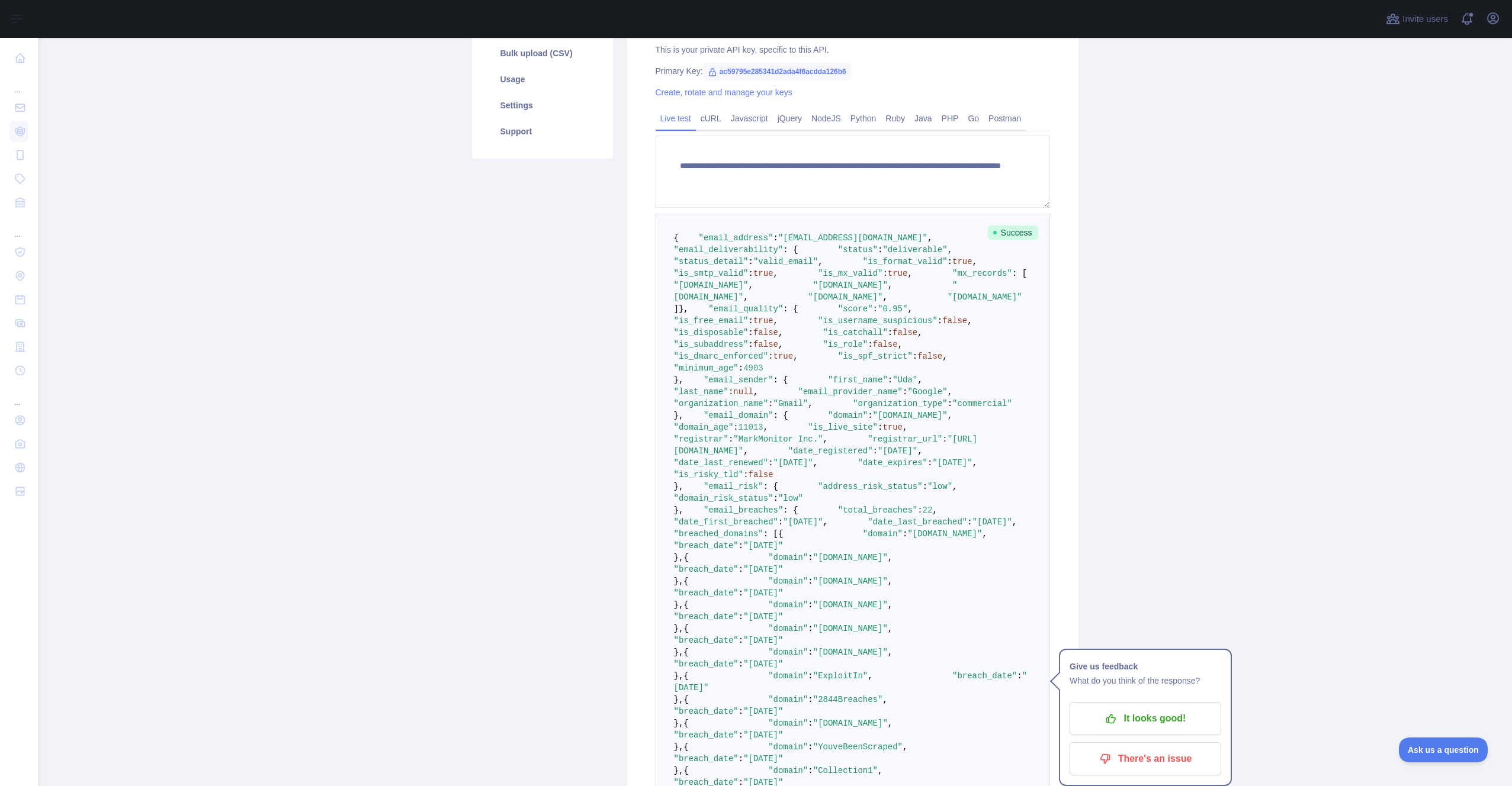
drag, startPoint x: 672, startPoint y: 243, endPoint x: 669, endPoint y: 231, distance: 12.4
click at [669, 231] on pre "{ "email_address" : "uda4000@gmail.com" , "email_deliverability" : { "status" :…" at bounding box center [853, 646] width 394 height 866
drag, startPoint x: 669, startPoint y: 232, endPoint x: 682, endPoint y: 278, distance: 47.8
click at [682, 281] on pre "{ "email_address" : "uda4000@gmail.com" , "email_deliverability" : { "status" :…" at bounding box center [853, 646] width 394 height 866
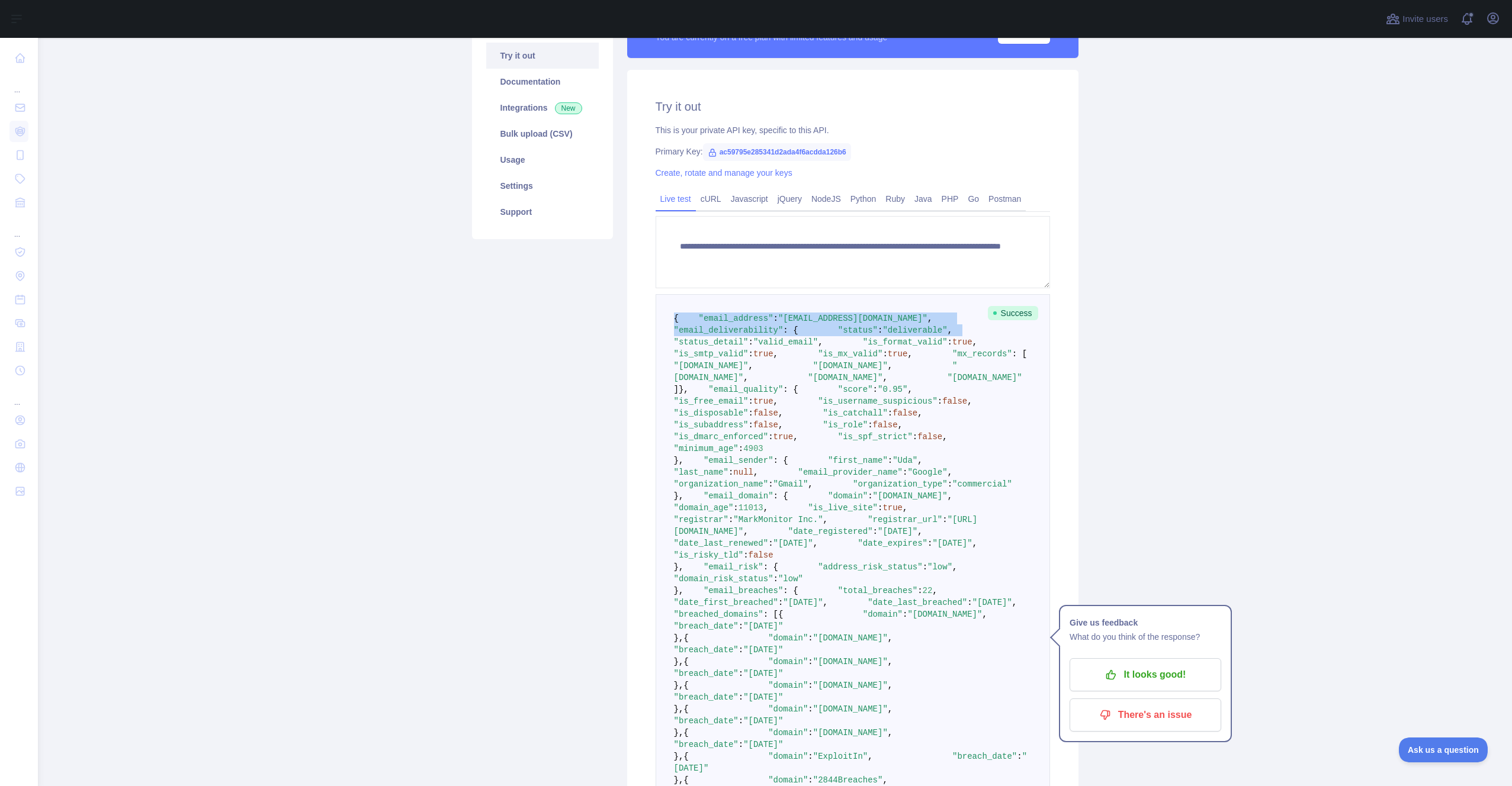
scroll to position [173, 0]
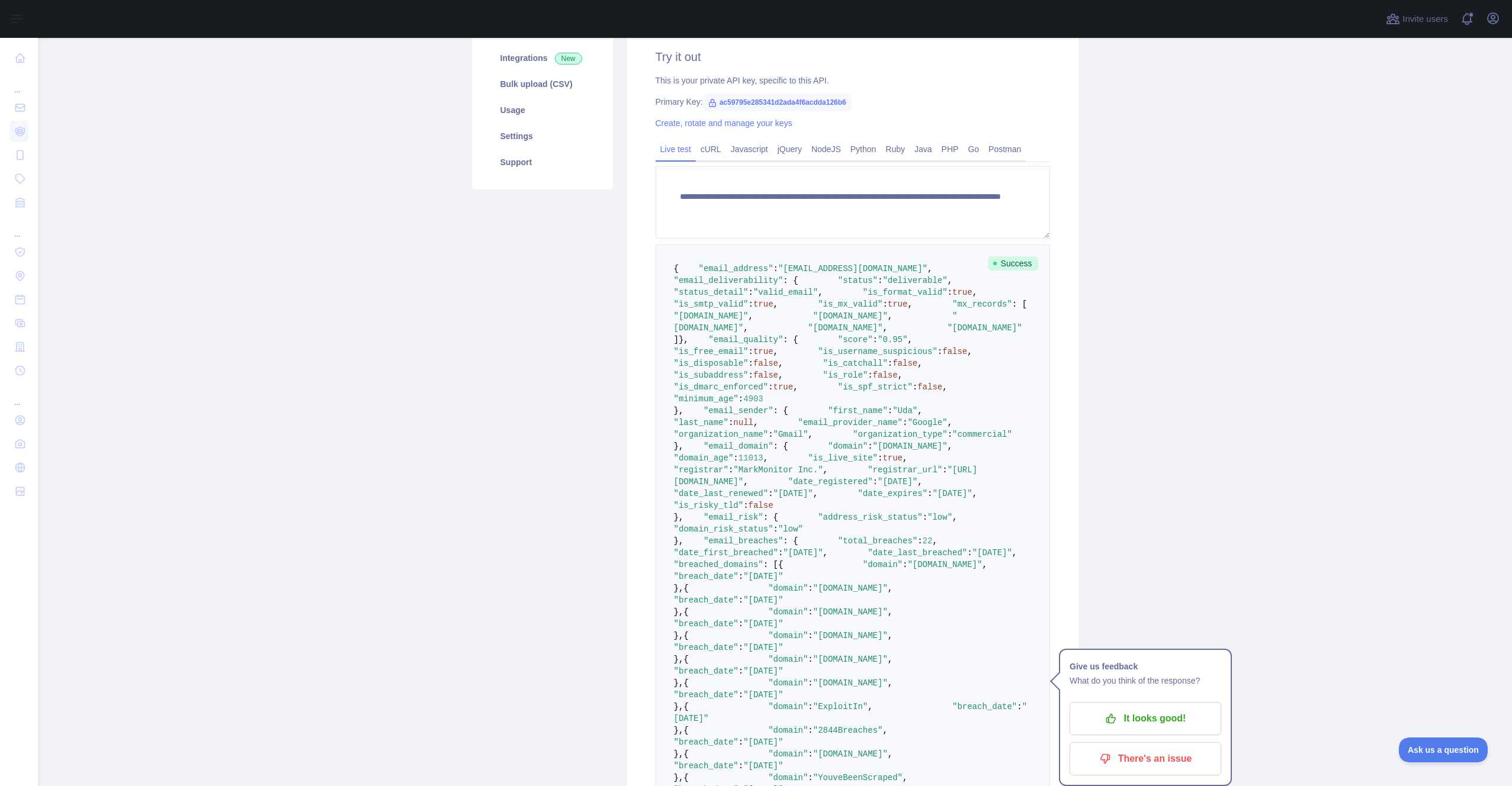
click at [912, 309] on span at bounding box center [932, 304] width 40 height 10
drag, startPoint x: 669, startPoint y: 266, endPoint x: 709, endPoint y: 672, distance: 408.0
click at [709, 672] on pre "{ "email_address" : "uda4000@gmail.com" , "email_deliverability" : { "status" :…" at bounding box center [853, 677] width 394 height 866
copy code "{ "email_address" : "uda4000@gmail.com" , "email_deliverability" : { "status" :…"
click at [818, 357] on span ""is_username_suspicious"" at bounding box center [877, 351] width 120 height 10
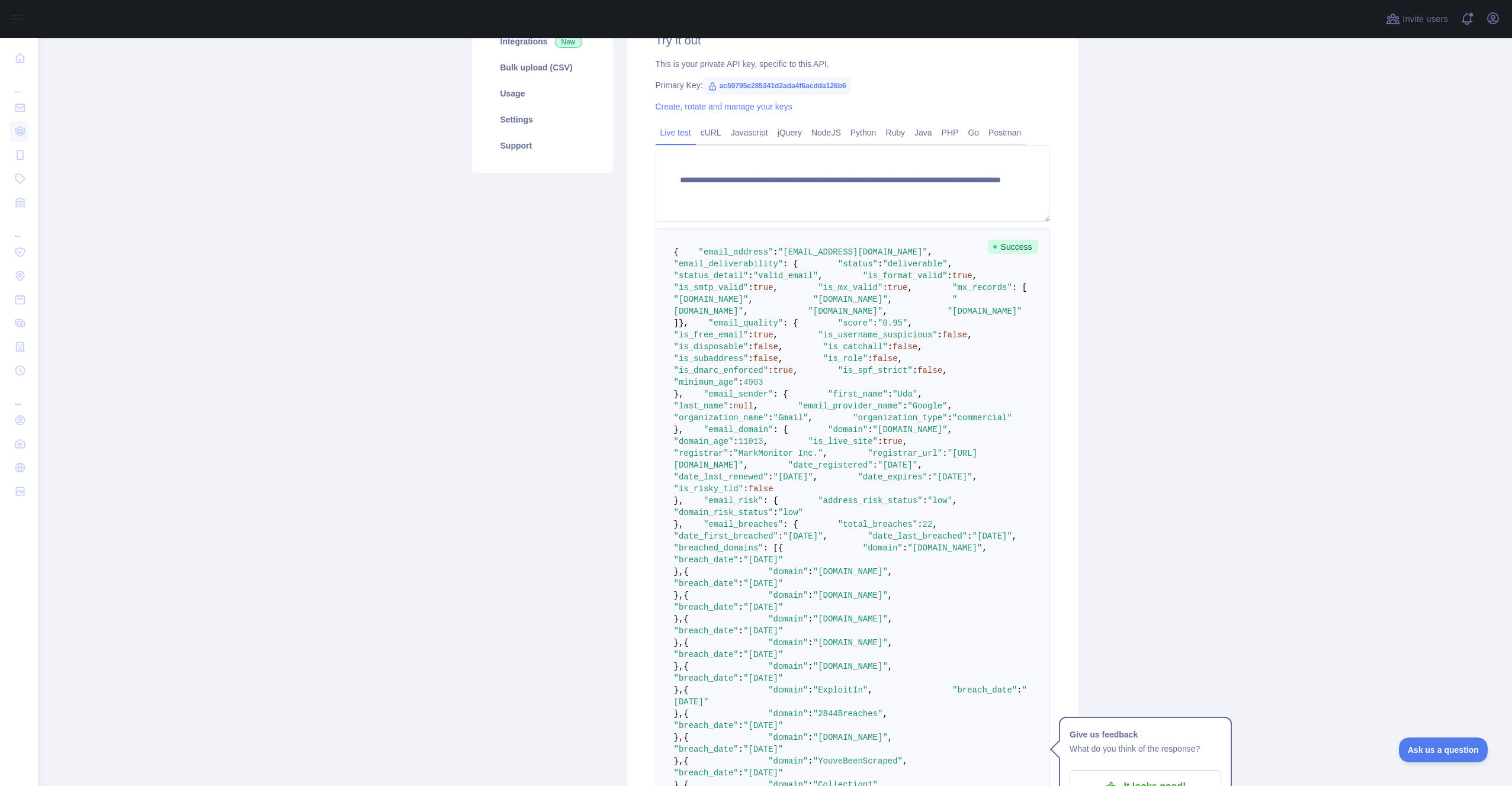
scroll to position [158, 0]
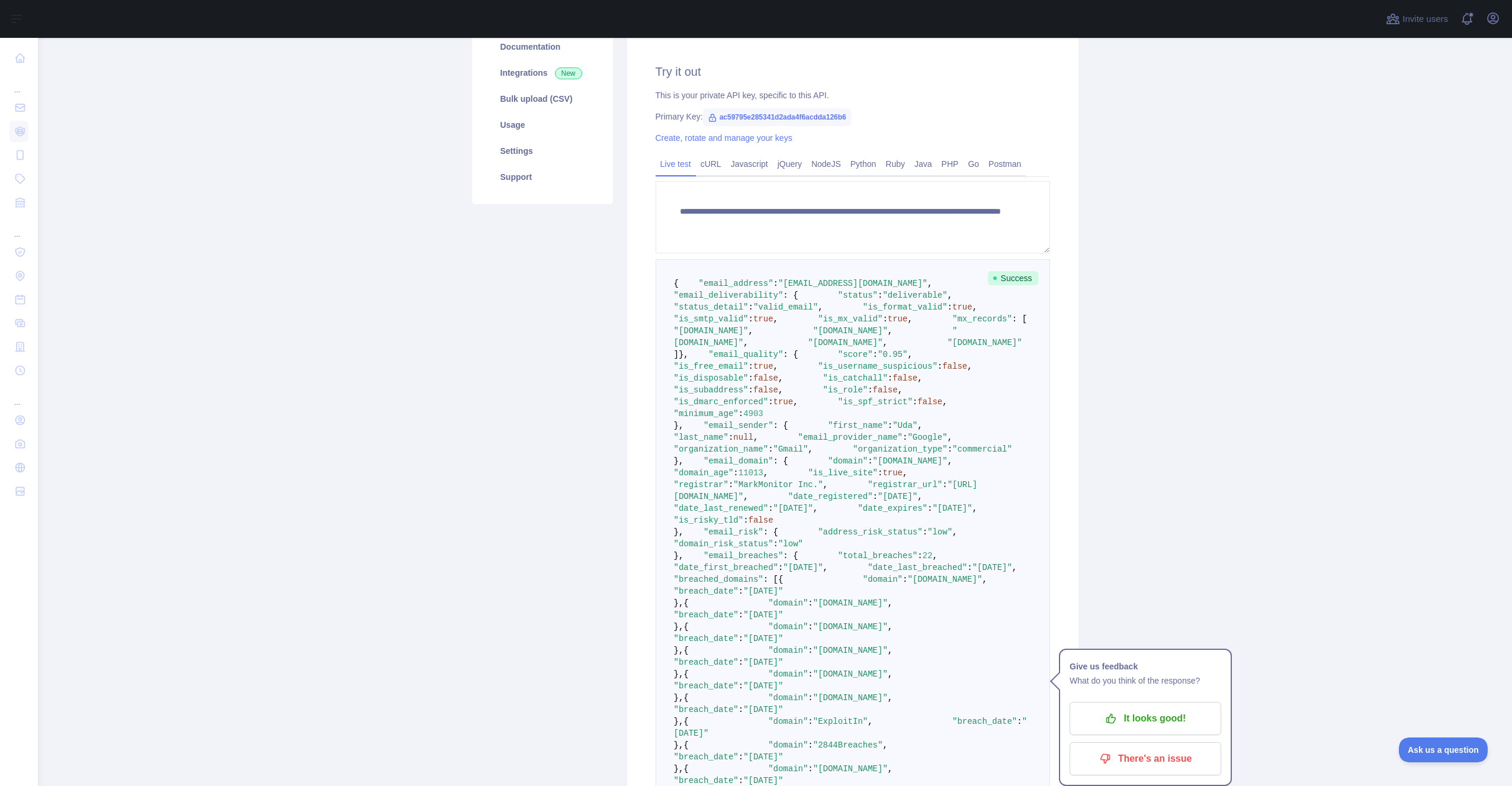
click at [952, 324] on span ""mx_records"" at bounding box center [982, 319] width 60 height 10
click at [912, 324] on span at bounding box center [932, 319] width 40 height 10
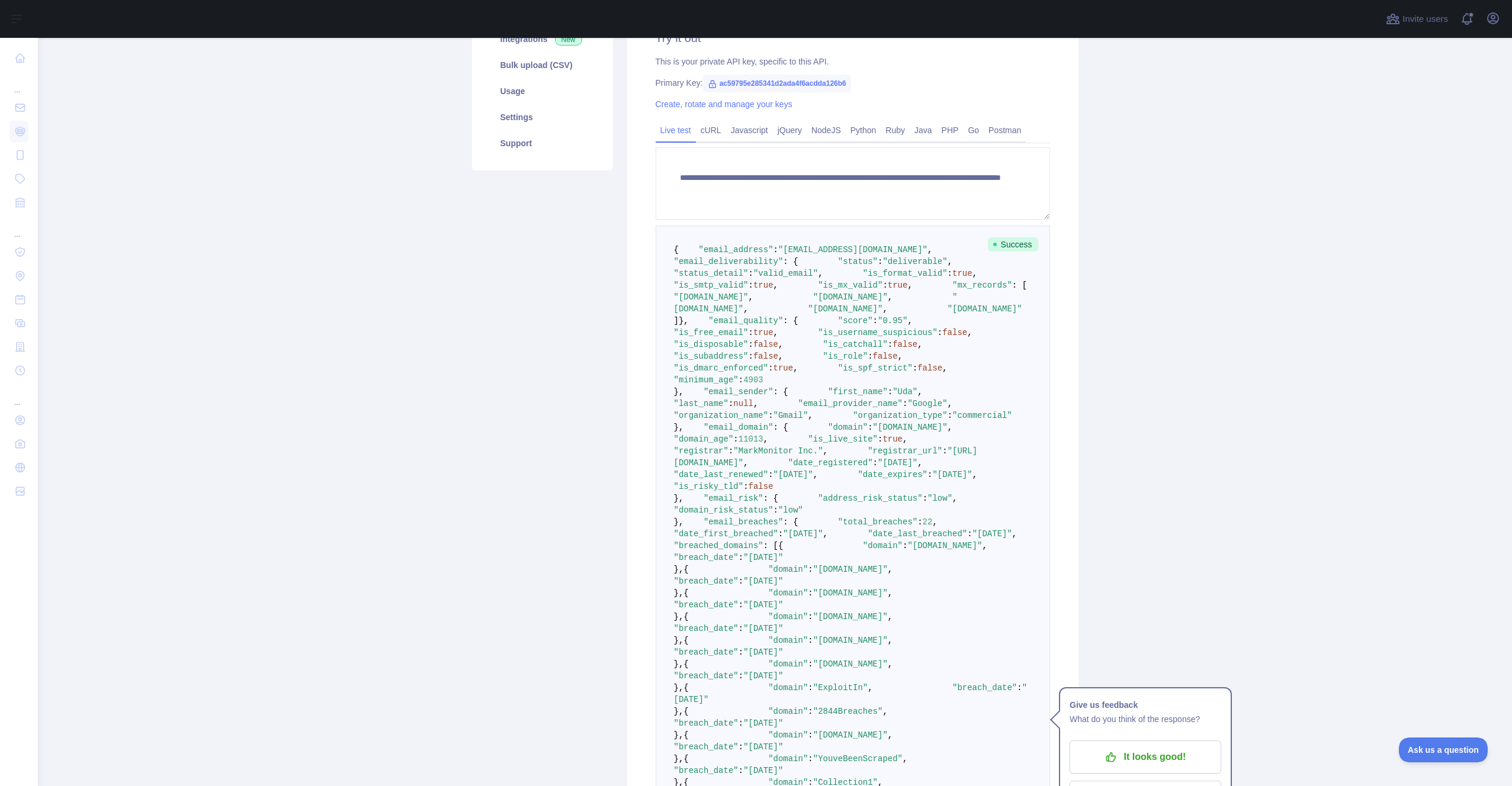
scroll to position [351, 0]
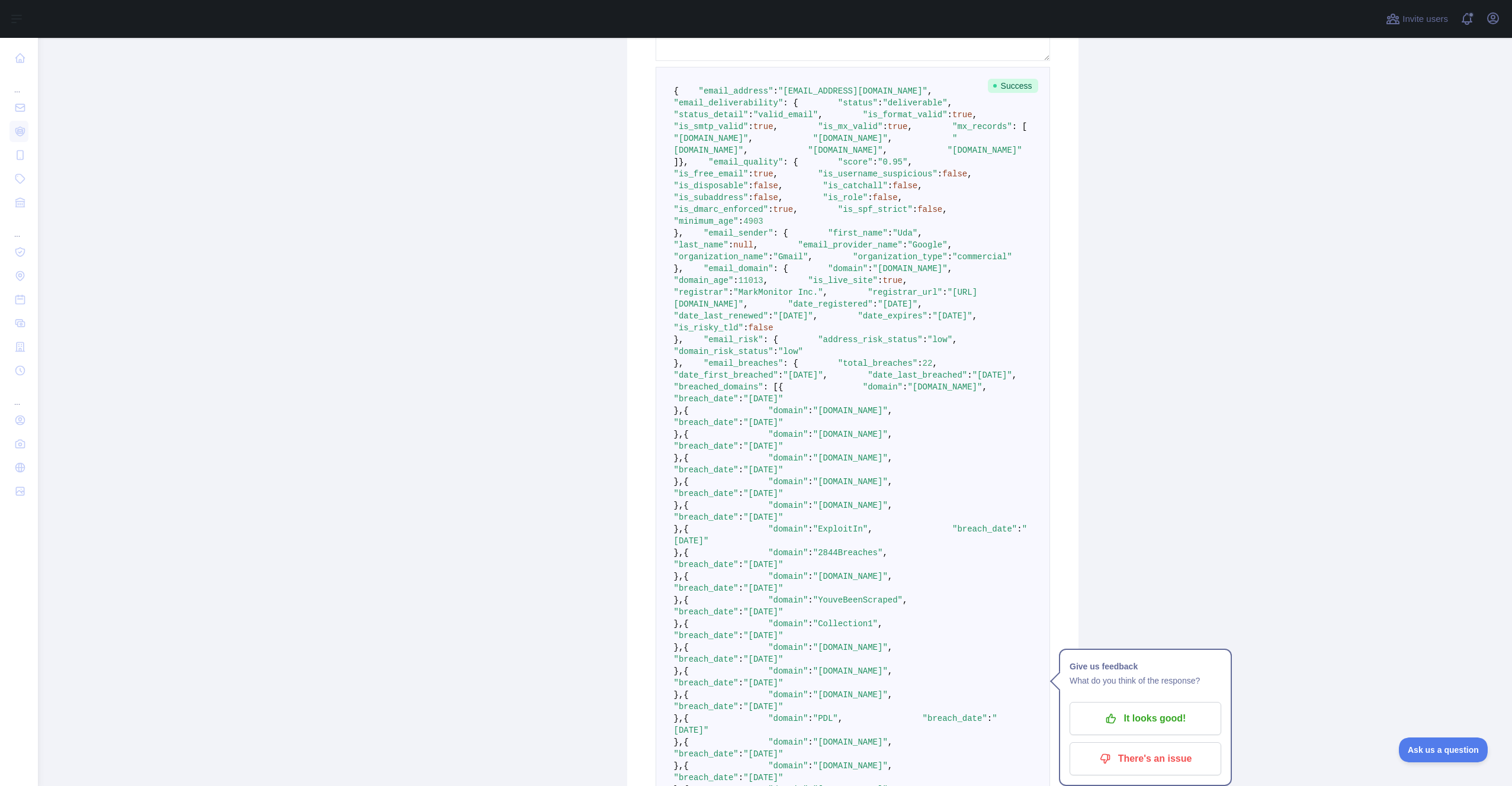
click at [733, 297] on span ":" at bounding box center [730, 293] width 5 height 10
drag, startPoint x: 823, startPoint y: 530, endPoint x: 723, endPoint y: 532, distance: 100.0
click at [723, 532] on pre "{ "email_address" : "uda4000@gmail.com" , "email_deliverability" : { "status" :…" at bounding box center [853, 499] width 394 height 866
click at [723, 285] on span ""domain_age"" at bounding box center [704, 281] width 60 height 10
drag, startPoint x: 767, startPoint y: 531, endPoint x: 720, endPoint y: 530, distance: 47.0
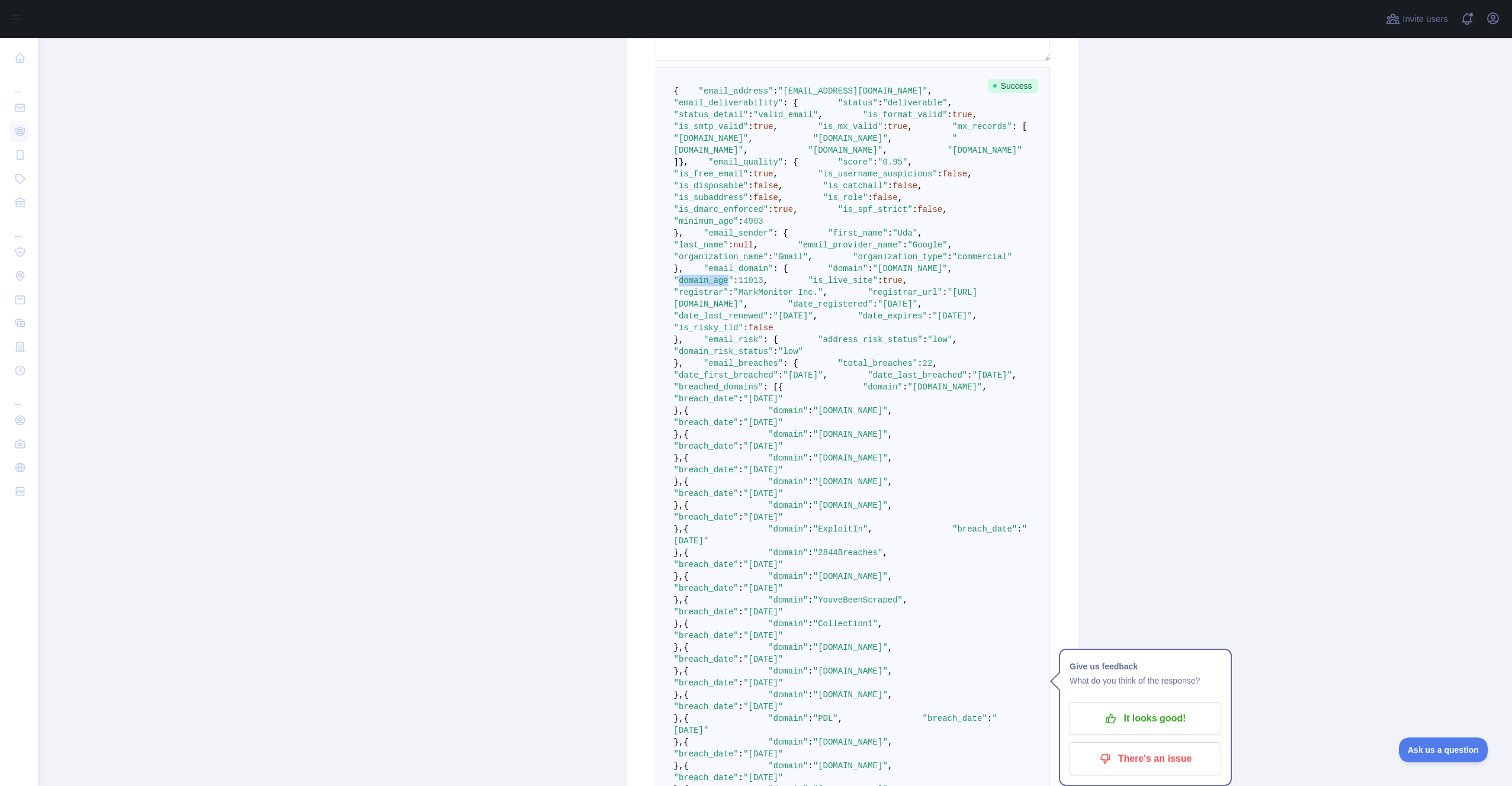
click at [720, 285] on span ""domain_age"" at bounding box center [704, 281] width 60 height 10
copy span "domain_age"
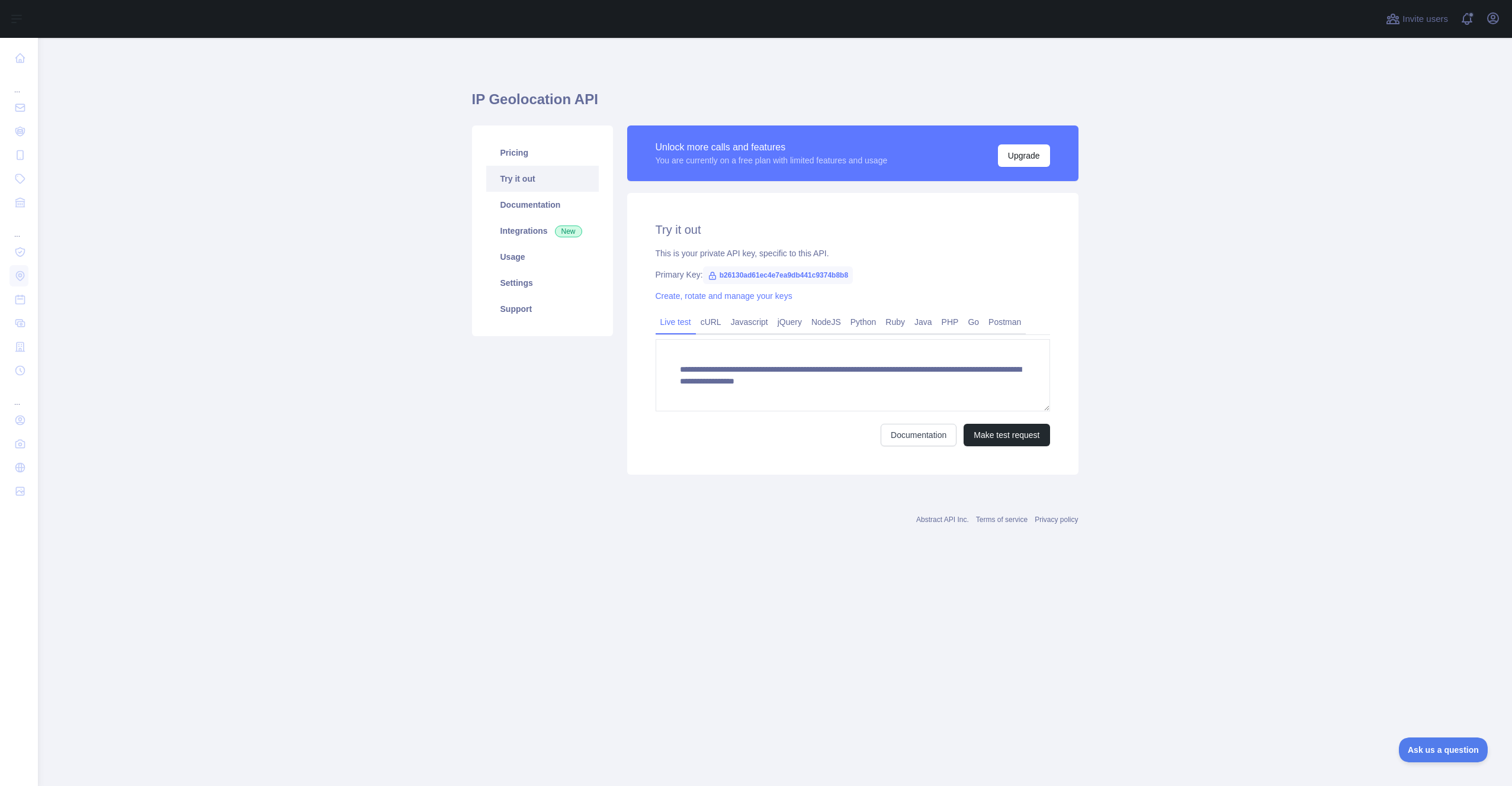
scroll to position [12, 0]
